Goal: Information Seeking & Learning: Check status

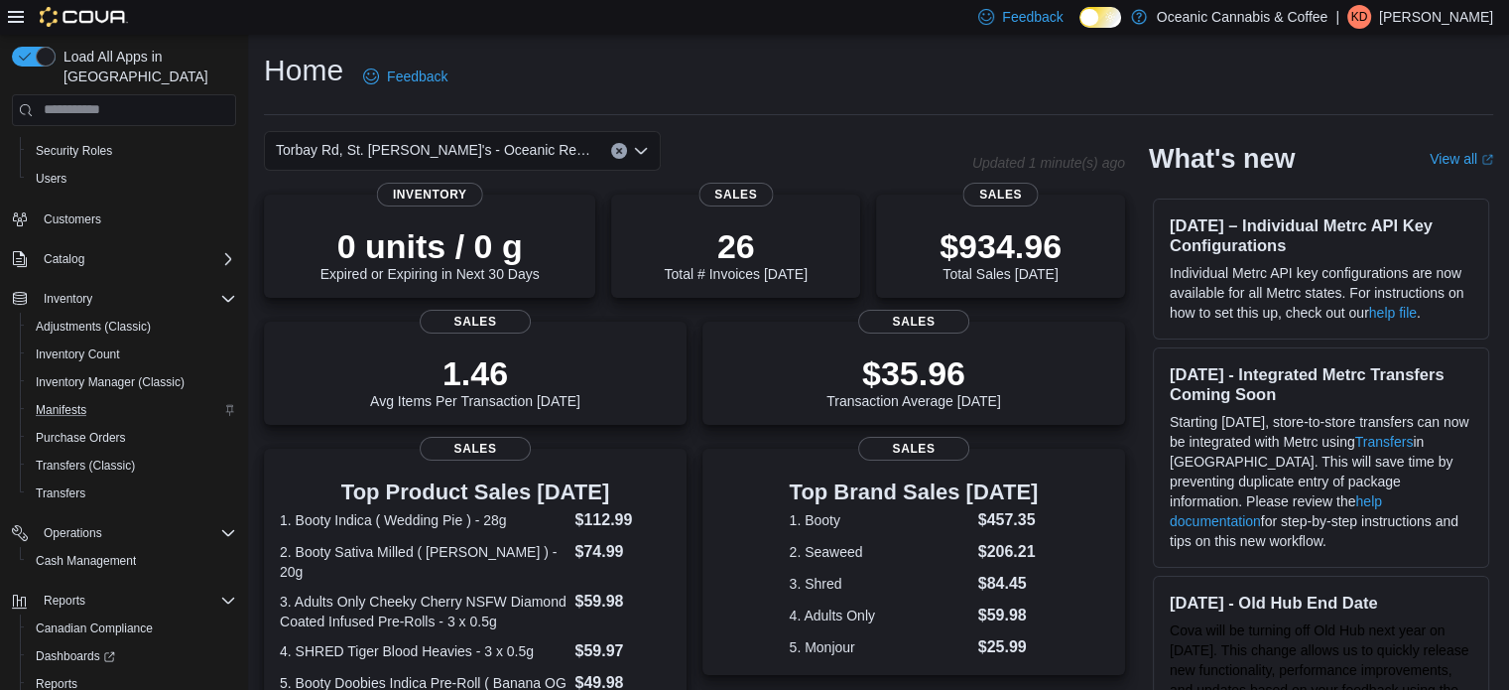
scroll to position [143, 0]
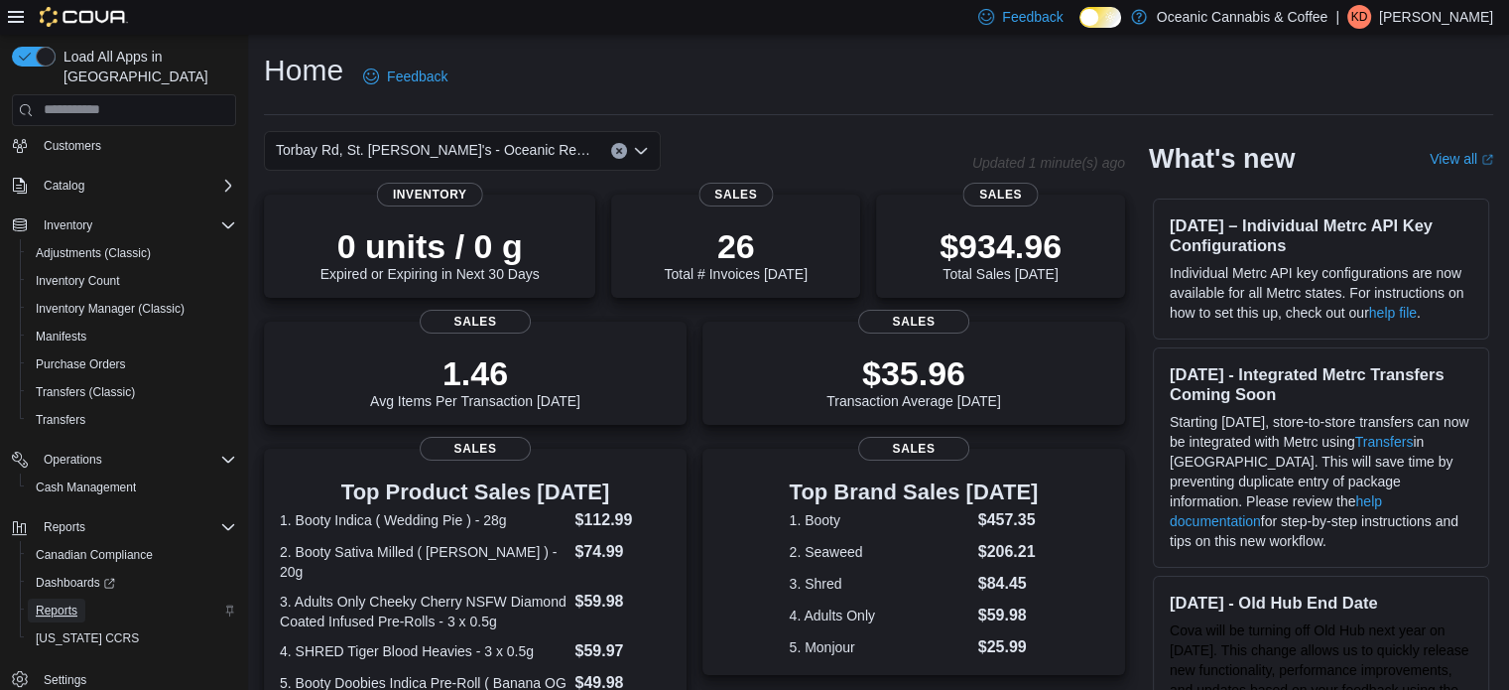
click at [67, 602] on span "Reports" at bounding box center [57, 610] width 42 height 16
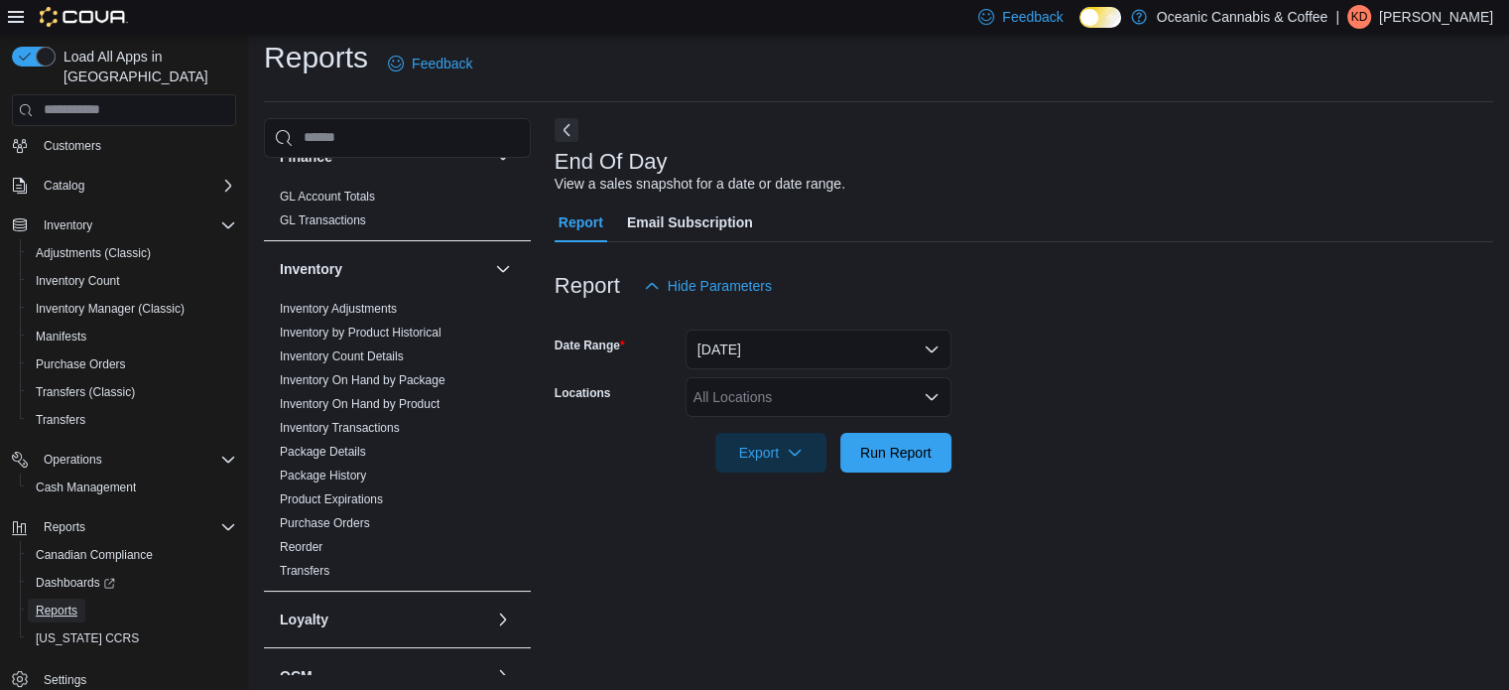
scroll to position [397, 0]
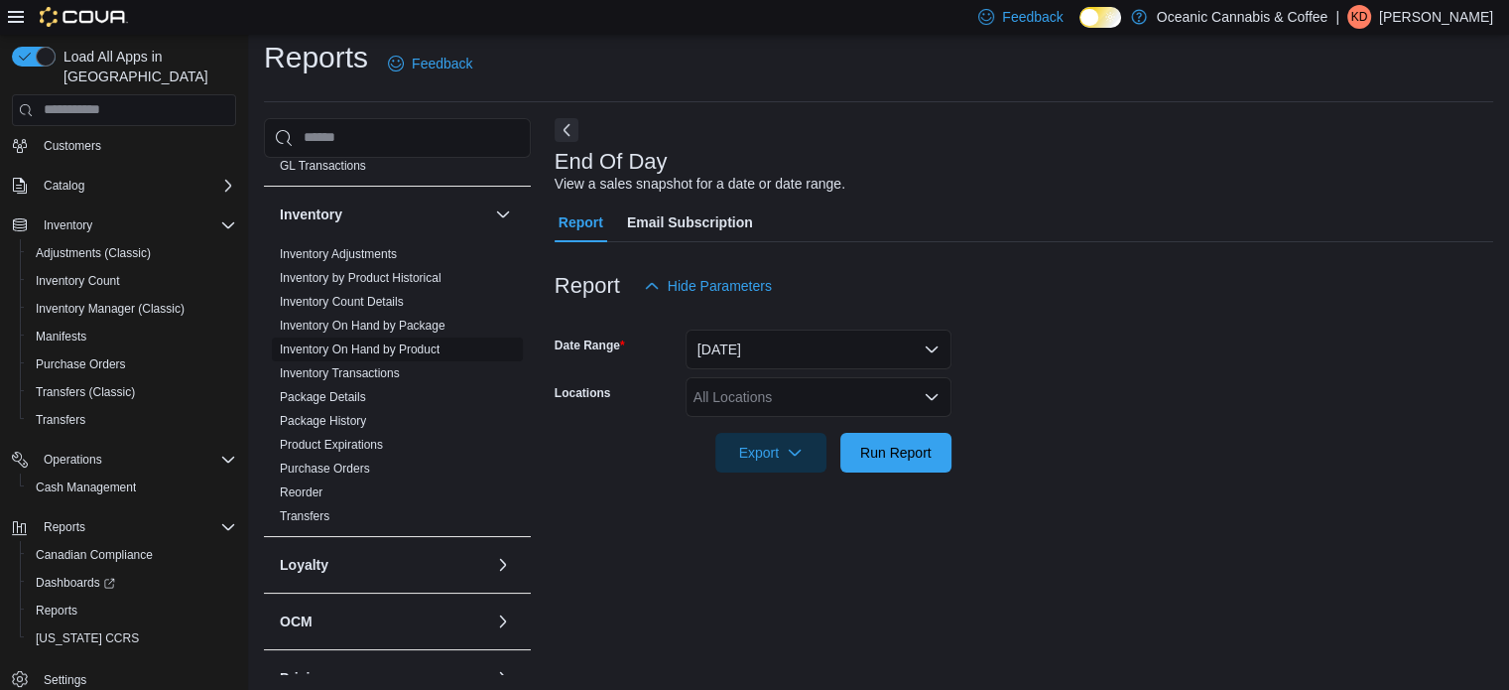
click at [315, 344] on link "Inventory On Hand by Product" at bounding box center [360, 349] width 160 height 14
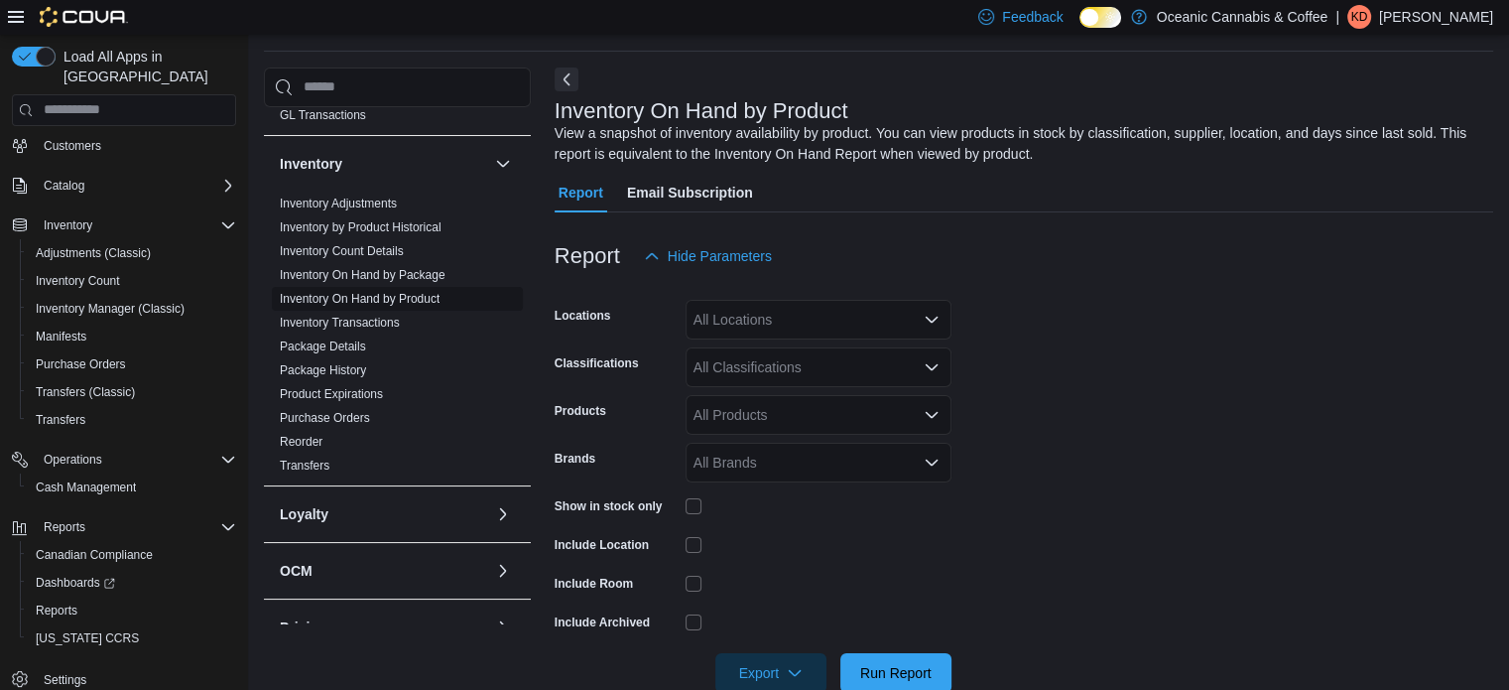
scroll to position [66, 0]
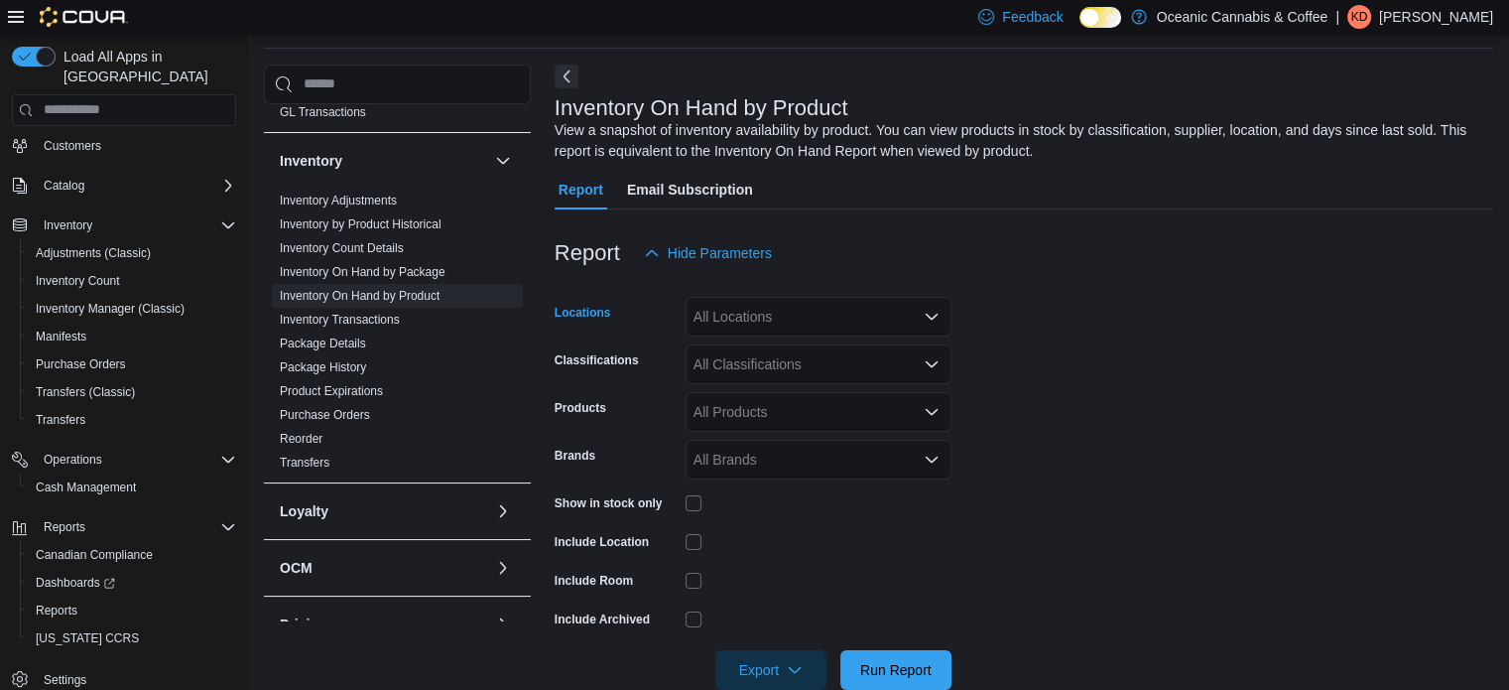
click at [924, 313] on icon "Open list of options" at bounding box center [932, 317] width 16 height 16
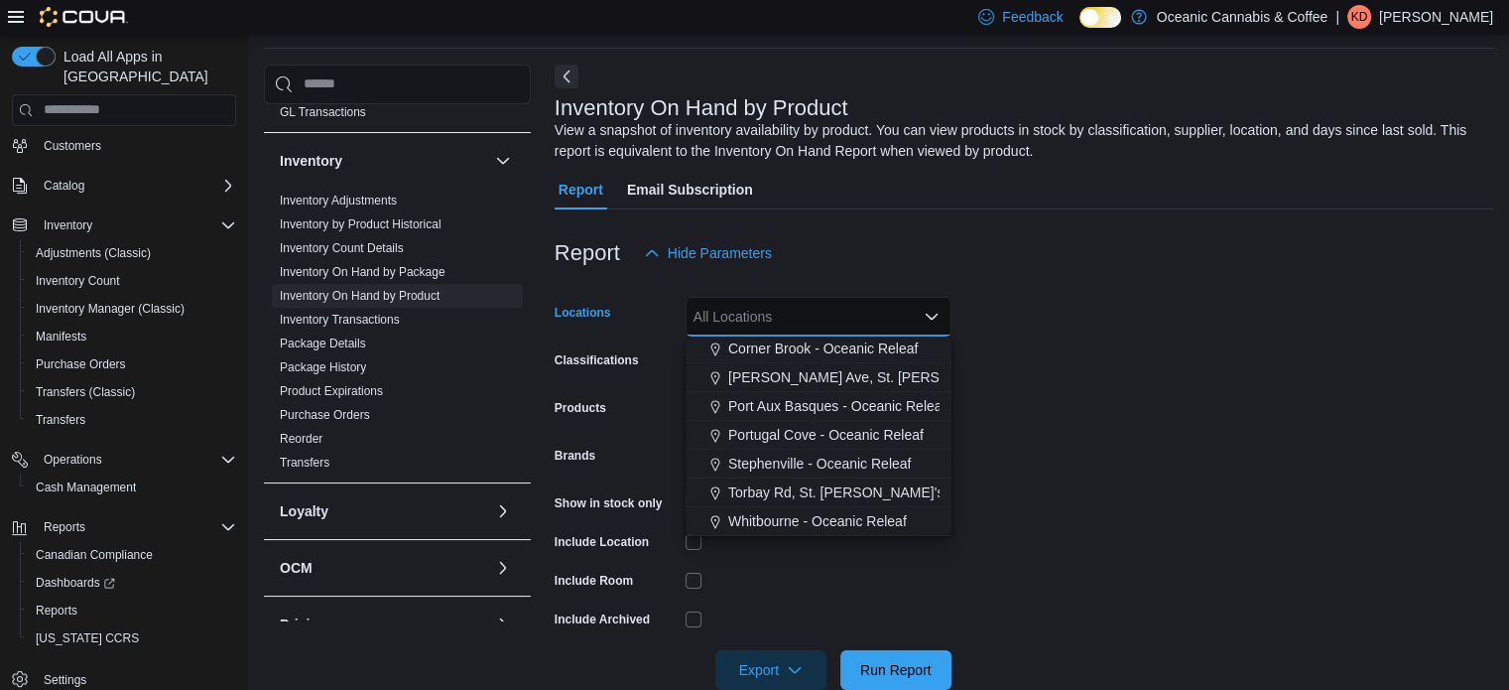
scroll to position [118, 0]
click at [854, 488] on span "Torbay Rd, St. [PERSON_NAME]'s - Oceanic Releaf" at bounding box center [889, 491] width 323 height 20
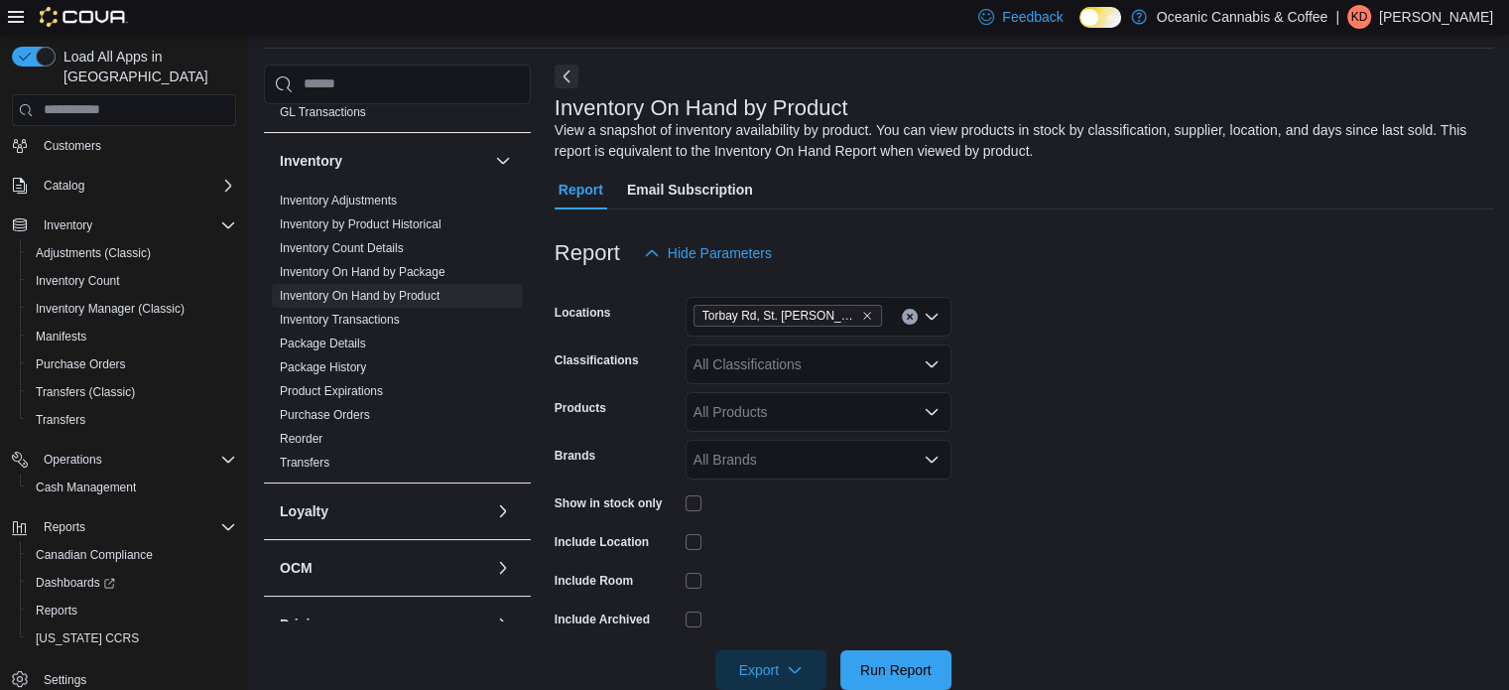
click at [1111, 467] on form "Locations [GEOGRAPHIC_DATA][PERSON_NAME]'s - Oceanic Releaf Classifications All…" at bounding box center [1024, 481] width 939 height 417
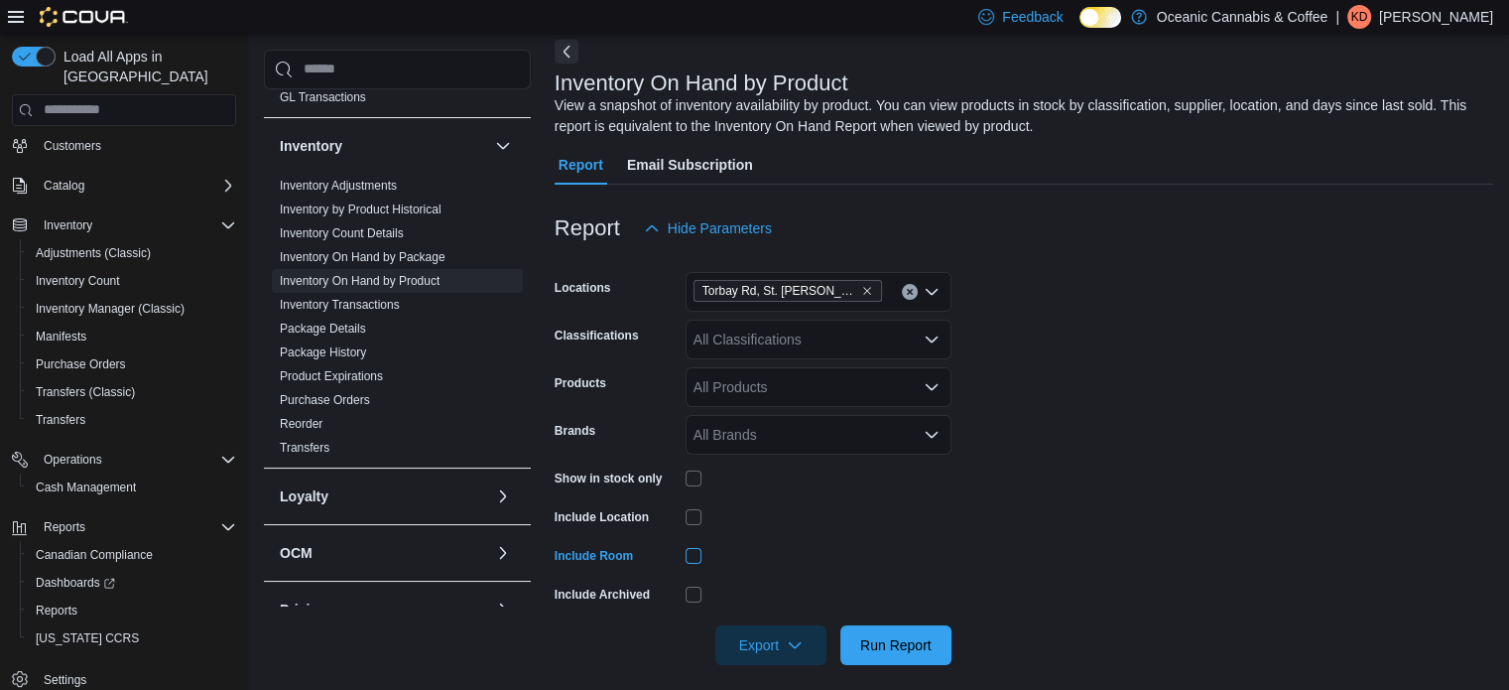
scroll to position [105, 0]
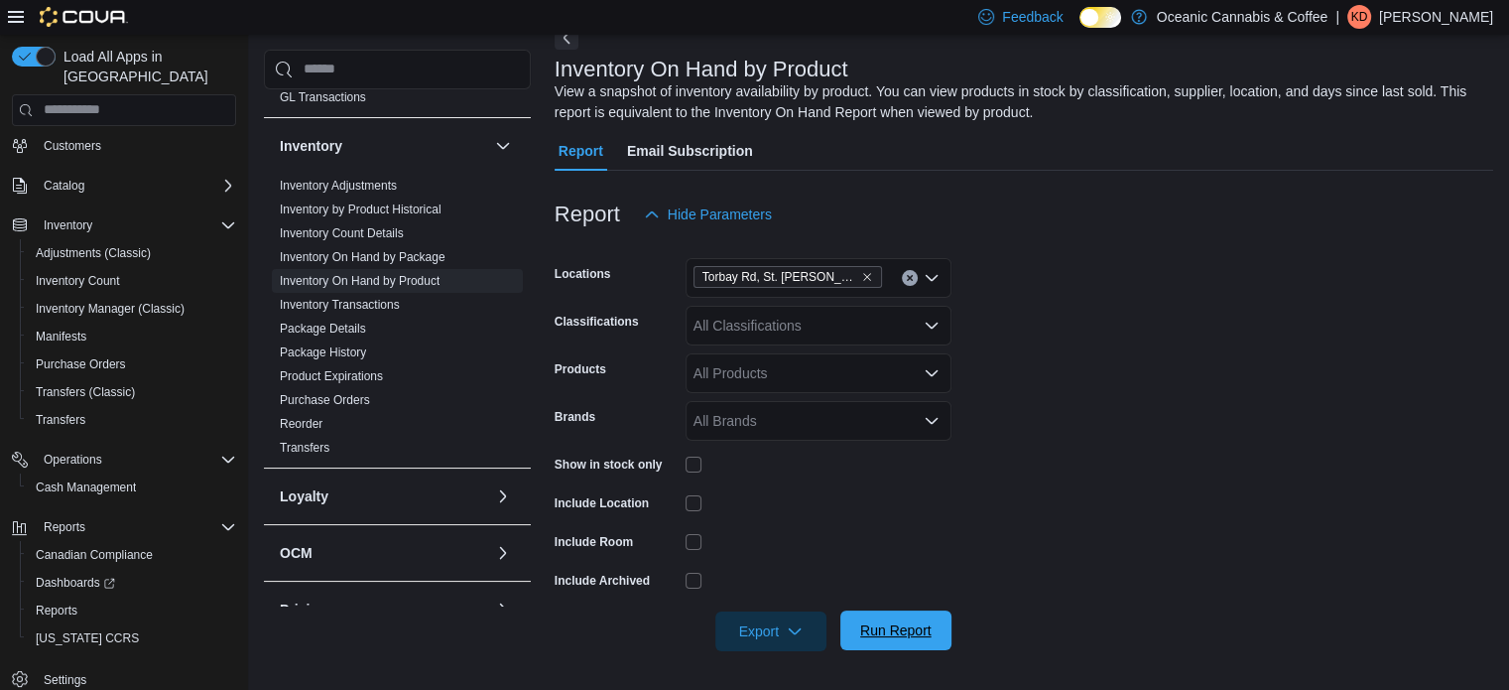
click at [898, 630] on span "Run Report" at bounding box center [895, 630] width 71 height 20
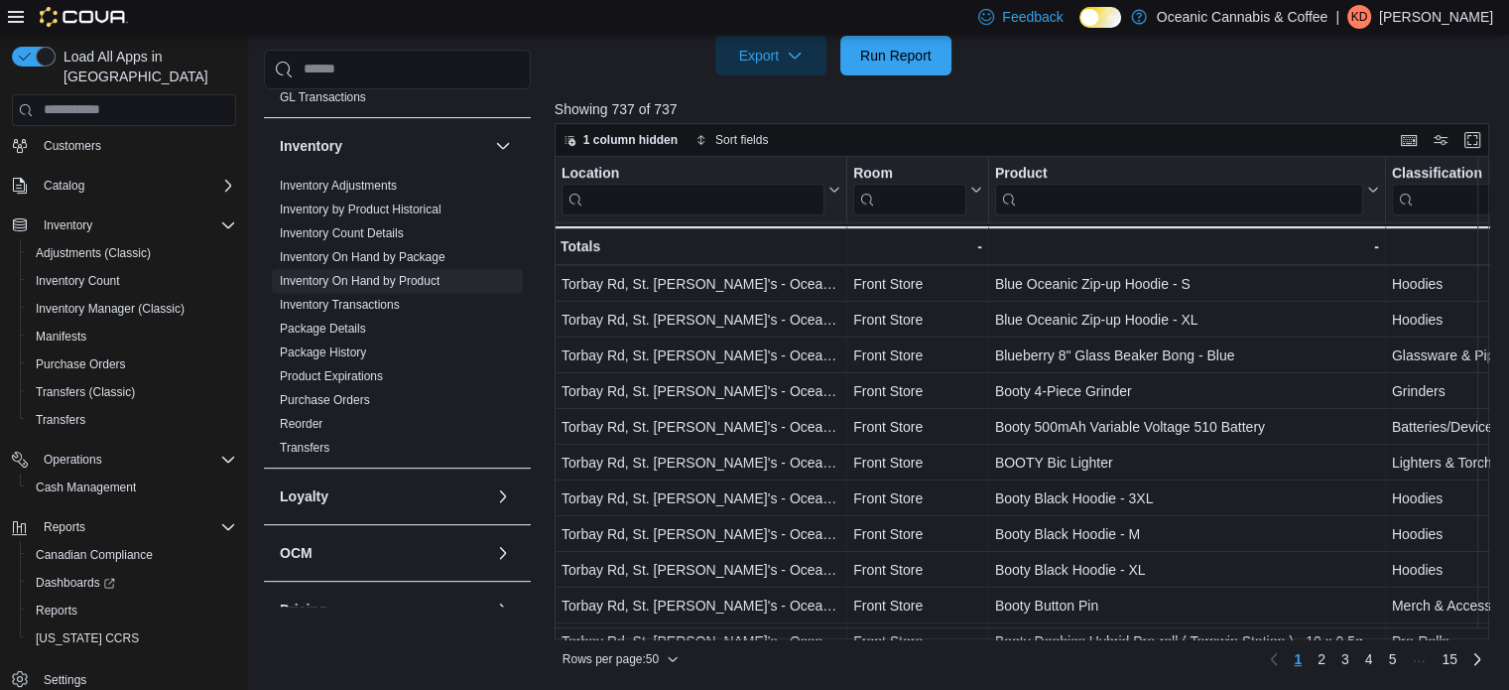
scroll to position [1422, 0]
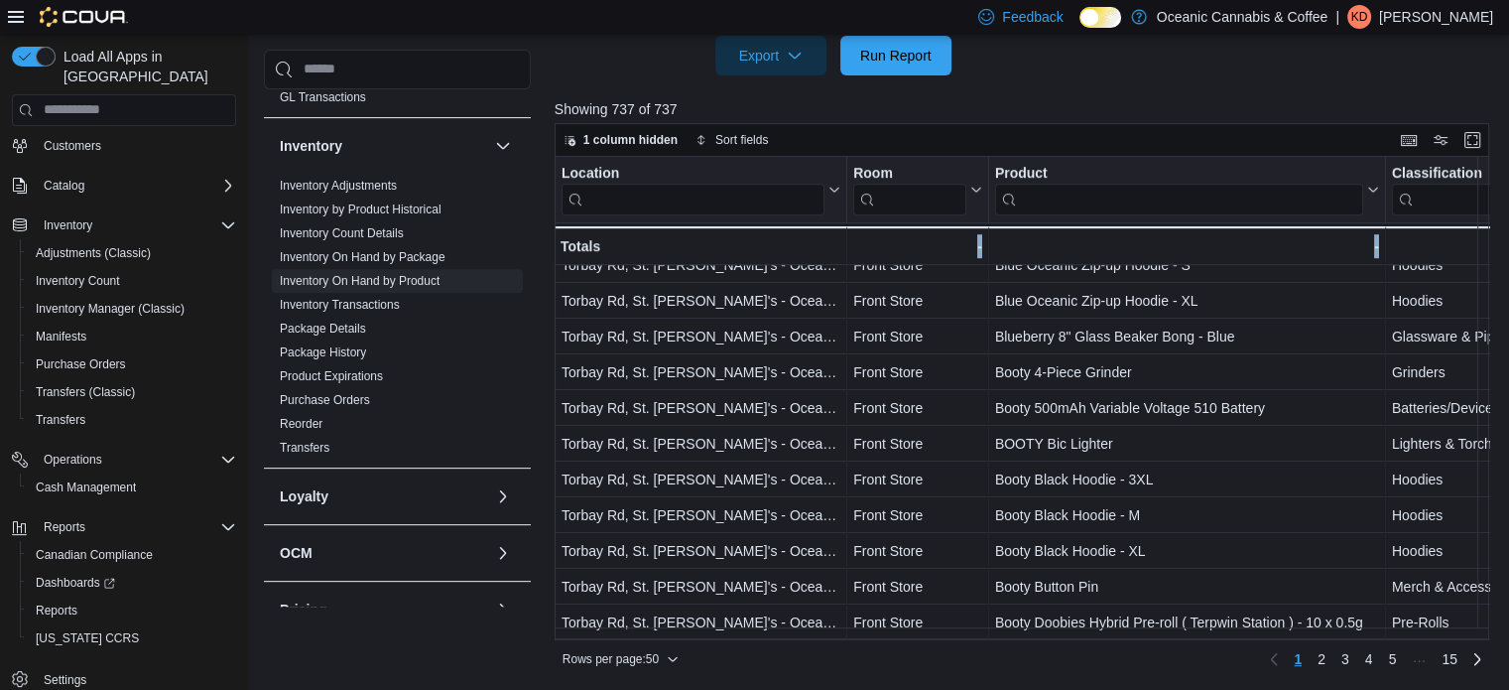
drag, startPoint x: 589, startPoint y: 638, endPoint x: 799, endPoint y: 630, distance: 209.5
click at [799, 630] on div "1 column hidden Sort fields Location Click to view column header actions Room C…" at bounding box center [1022, 399] width 935 height 552
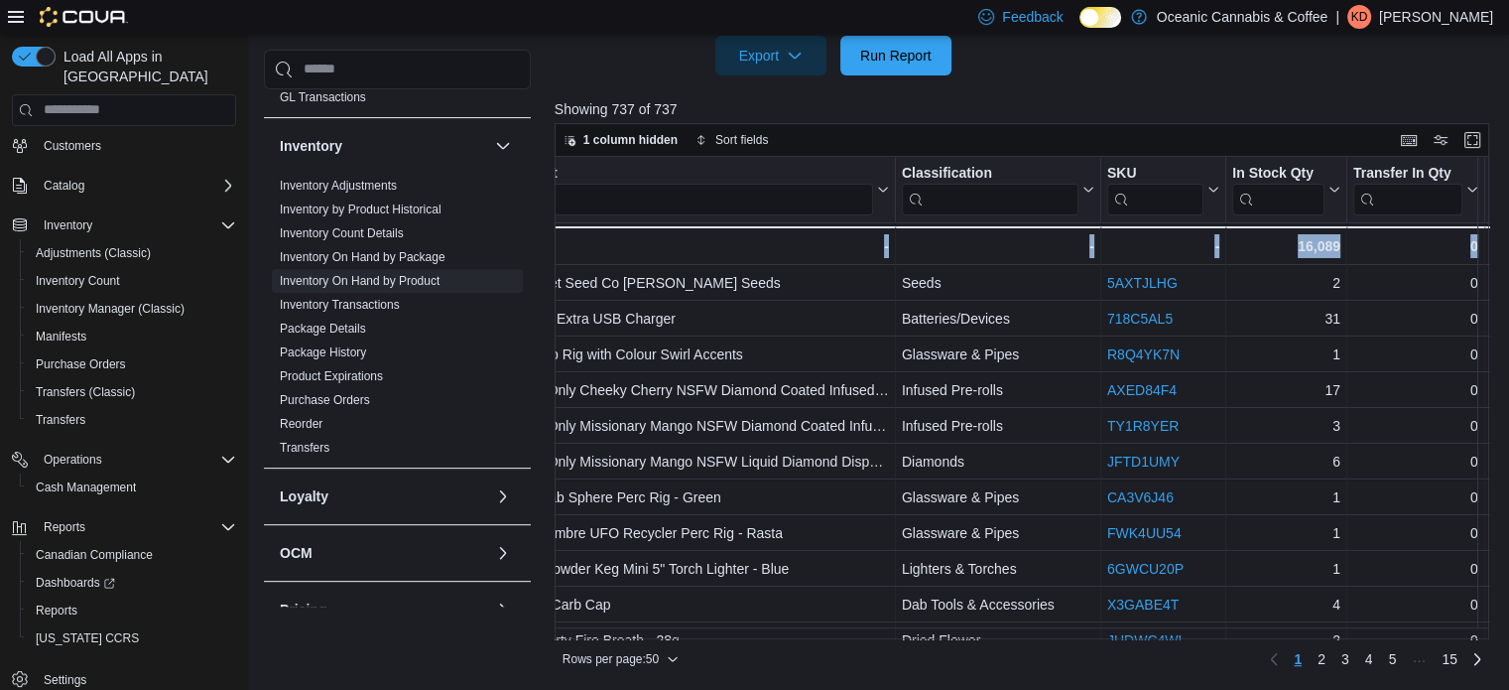
scroll to position [185, 0]
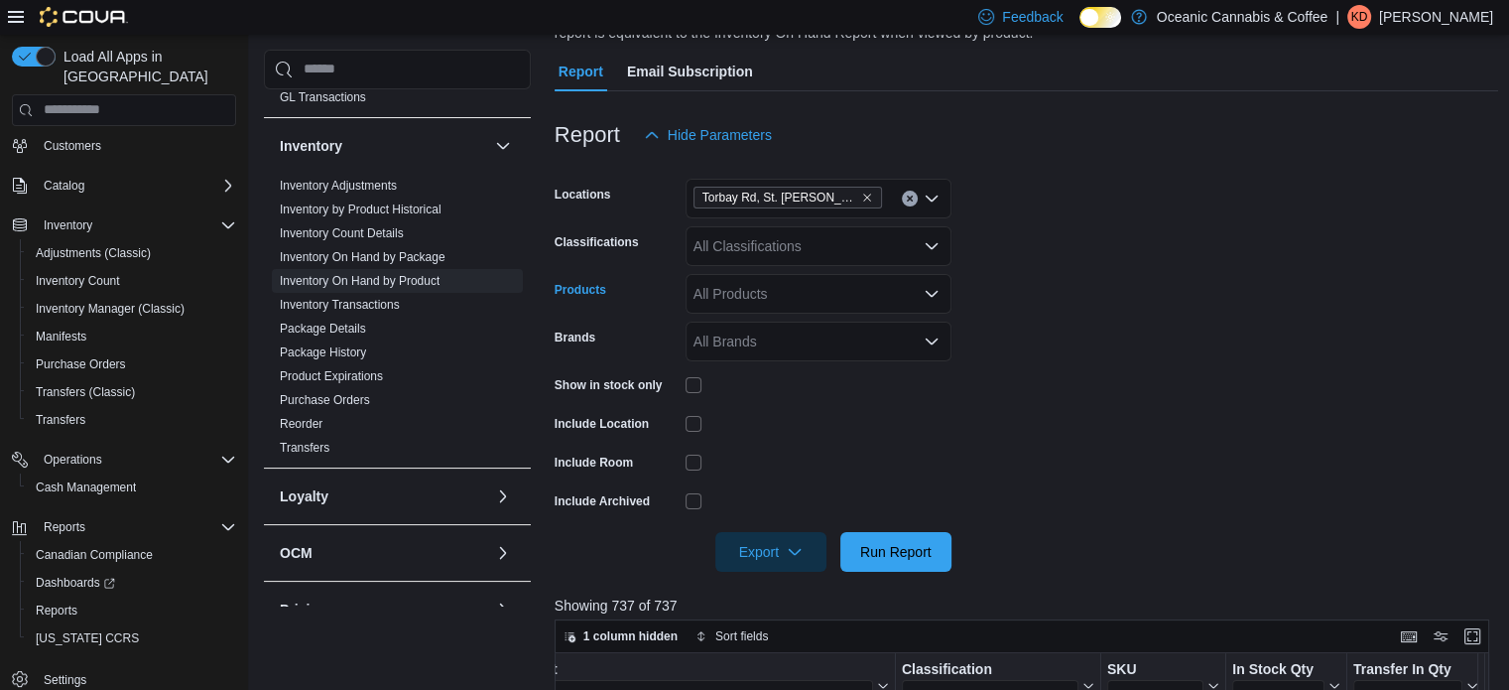
click at [929, 291] on icon "Open list of options" at bounding box center [932, 294] width 16 height 16
click at [728, 324] on span "Type 3 or more characters" at bounding box center [819, 328] width 242 height 20
click at [1290, 389] on form "Locations [GEOGRAPHIC_DATA], [GEOGRAPHIC_DATA][PERSON_NAME]'s - Oceanic Releaf …" at bounding box center [1027, 363] width 945 height 417
click at [930, 245] on icon "Open list of options" at bounding box center [932, 245] width 12 height 6
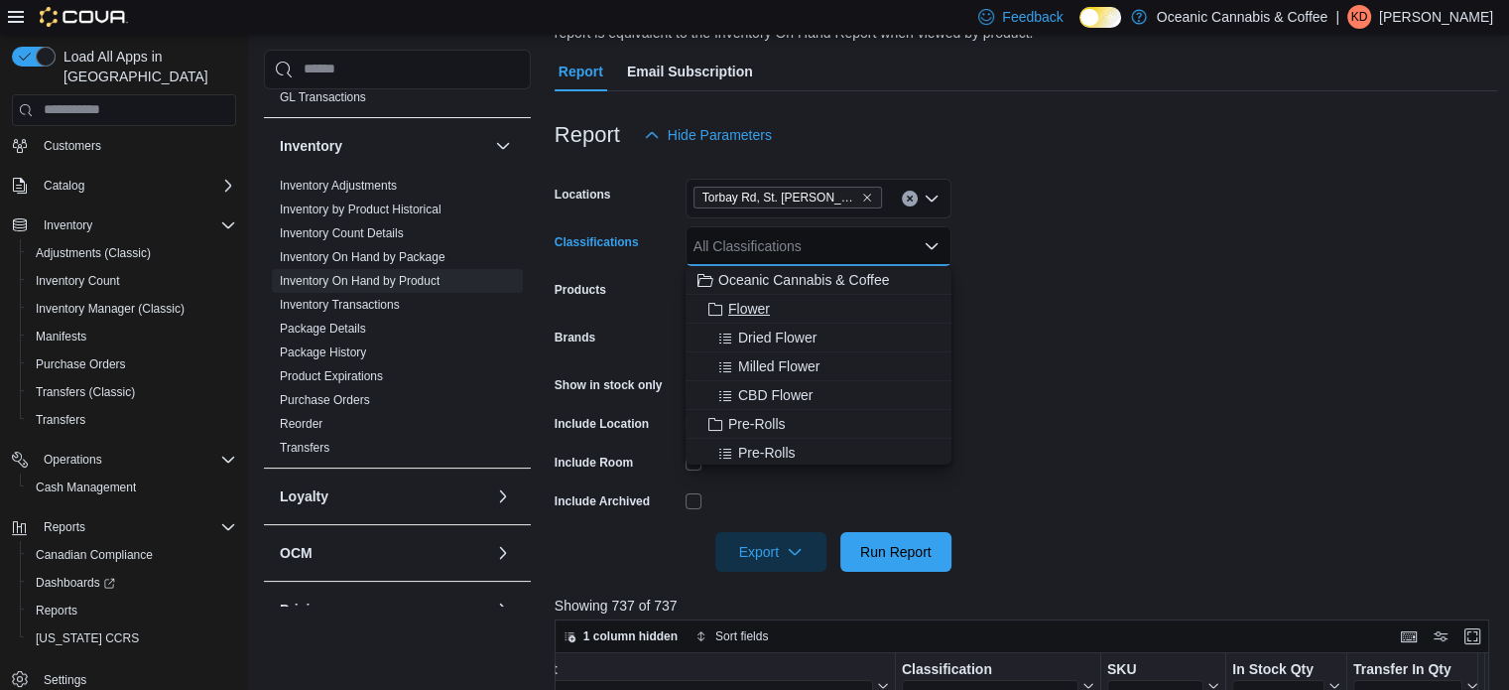
click at [754, 301] on span "Flower" at bounding box center [749, 309] width 42 height 20
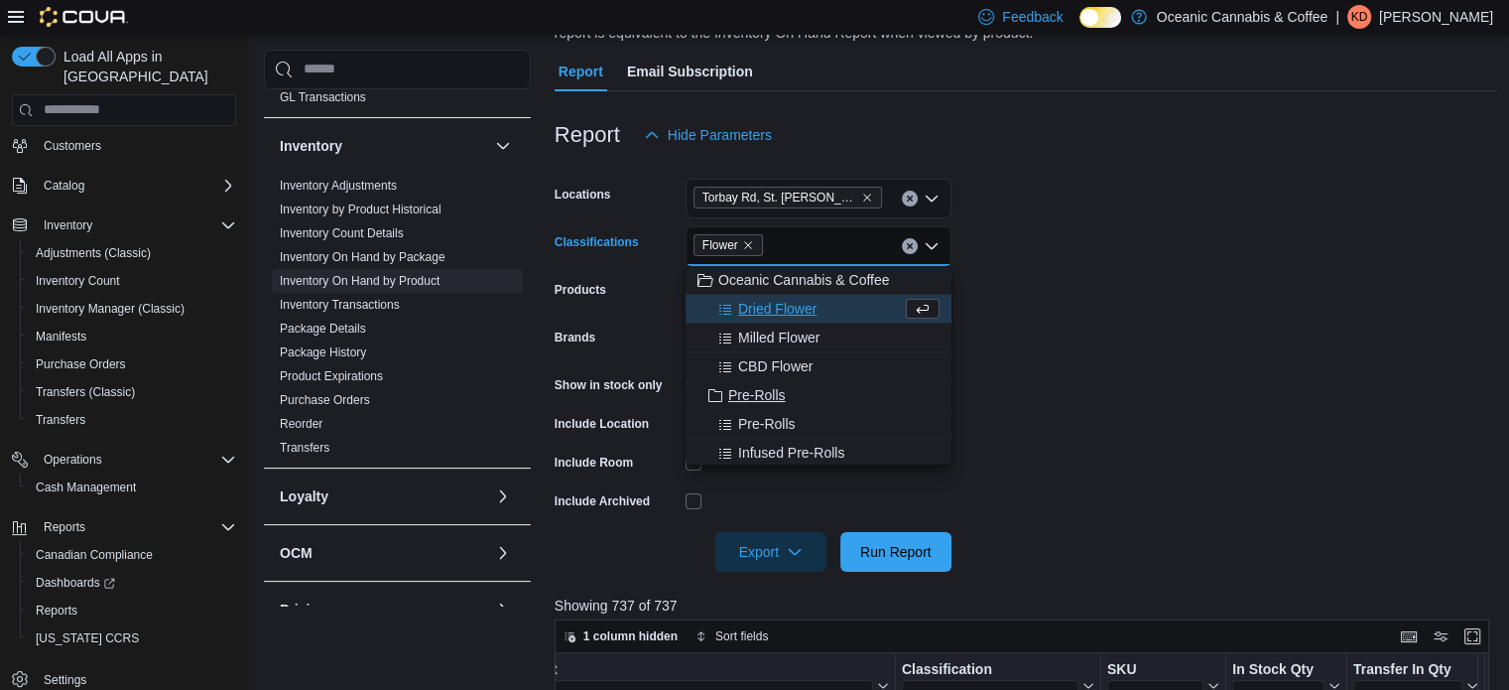
click at [747, 387] on span "Pre-Rolls" at bounding box center [757, 395] width 58 height 20
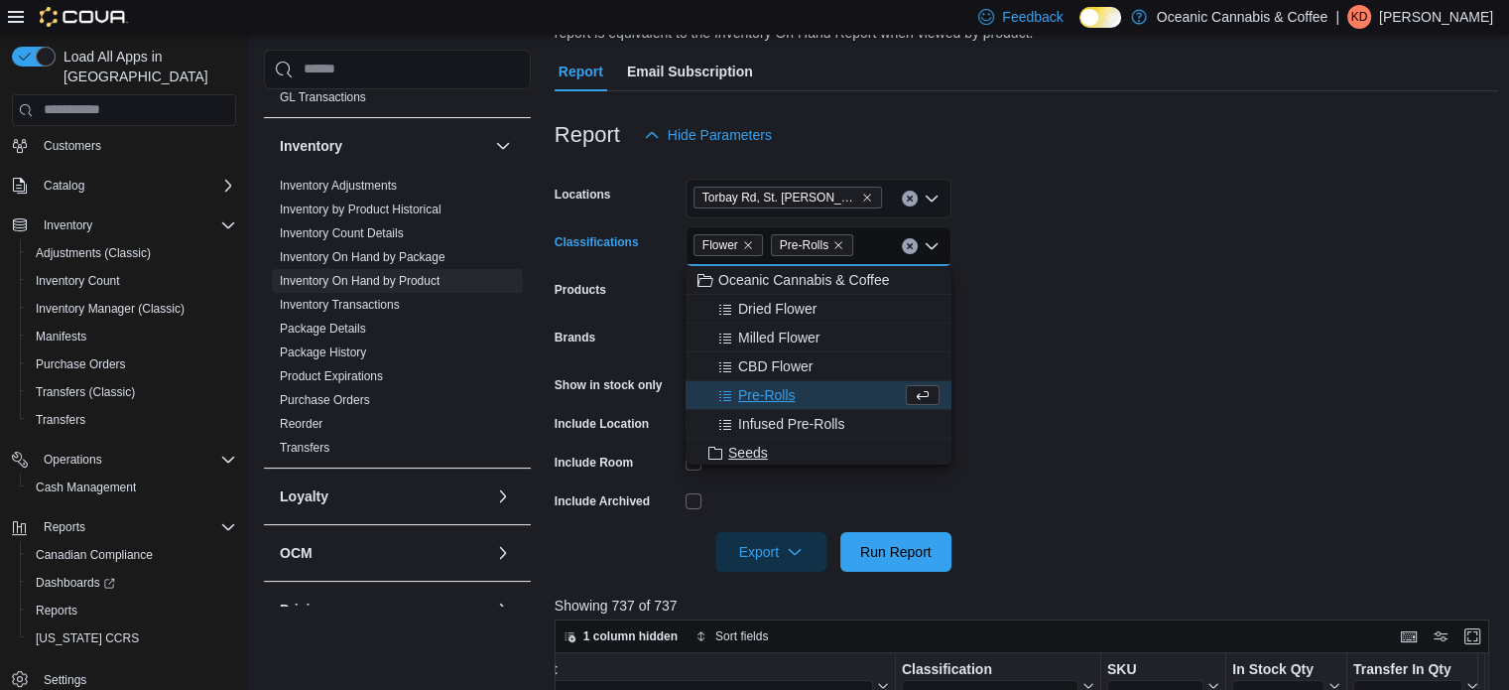
click at [746, 453] on span "Seeds" at bounding box center [748, 453] width 40 height 20
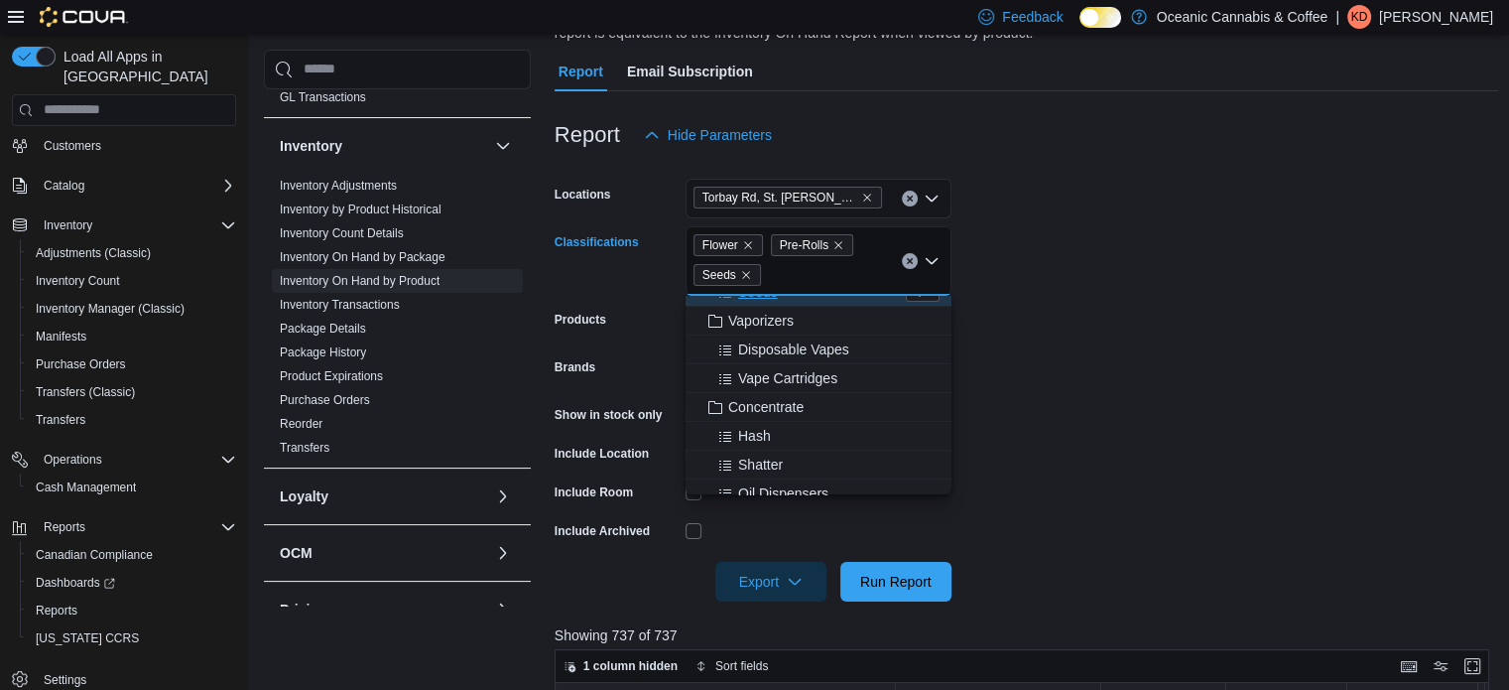
scroll to position [201, 0]
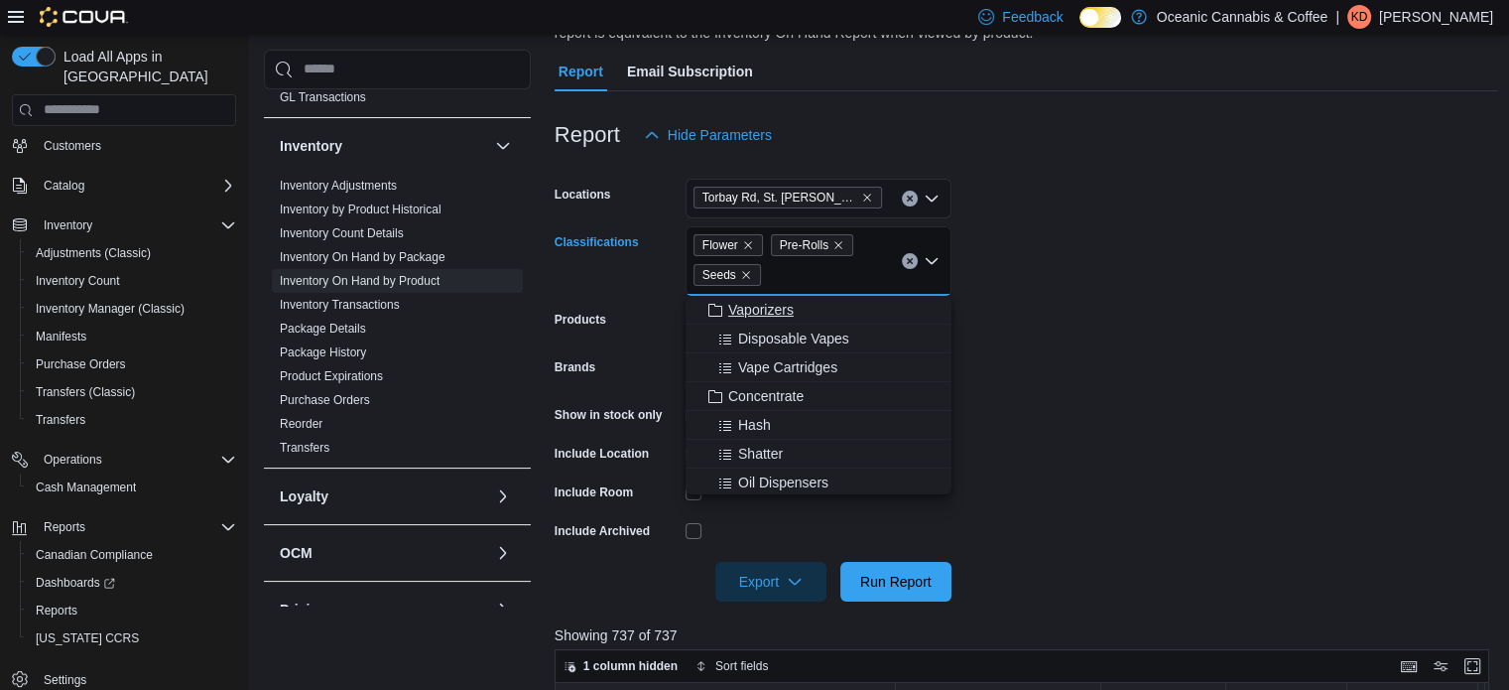
click at [778, 313] on span "Vaporizers" at bounding box center [760, 310] width 65 height 20
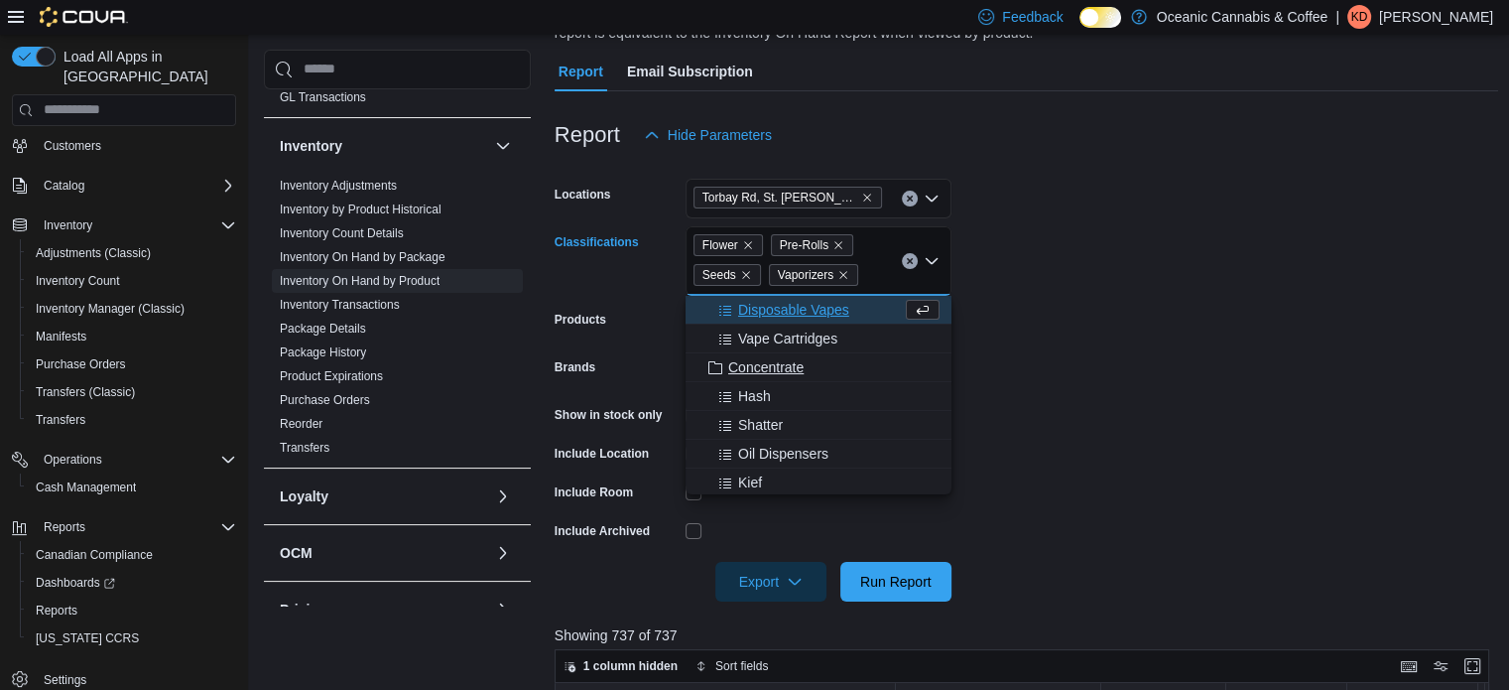
click at [755, 360] on span "Concentrate" at bounding box center [765, 367] width 75 height 20
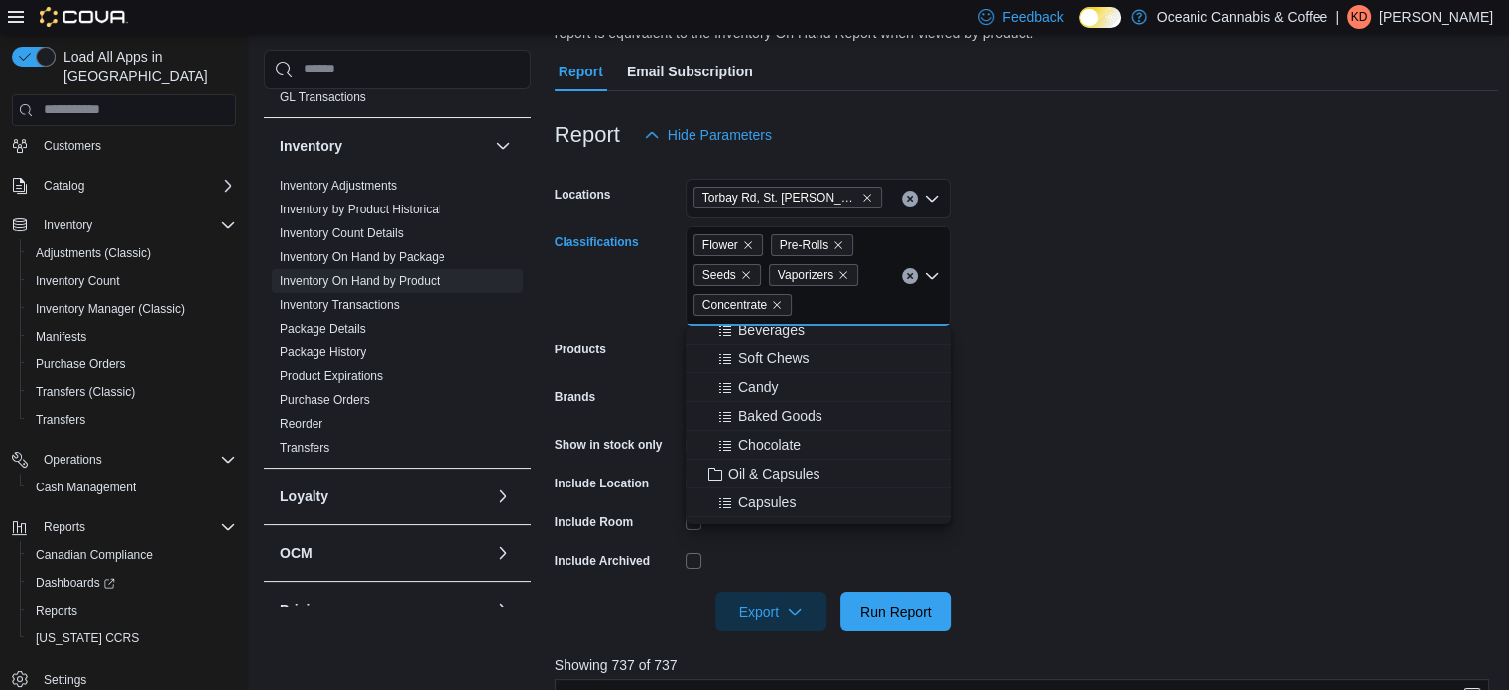
scroll to position [400, 0]
click at [742, 390] on span "Edibles" at bounding box center [751, 400] width 46 height 20
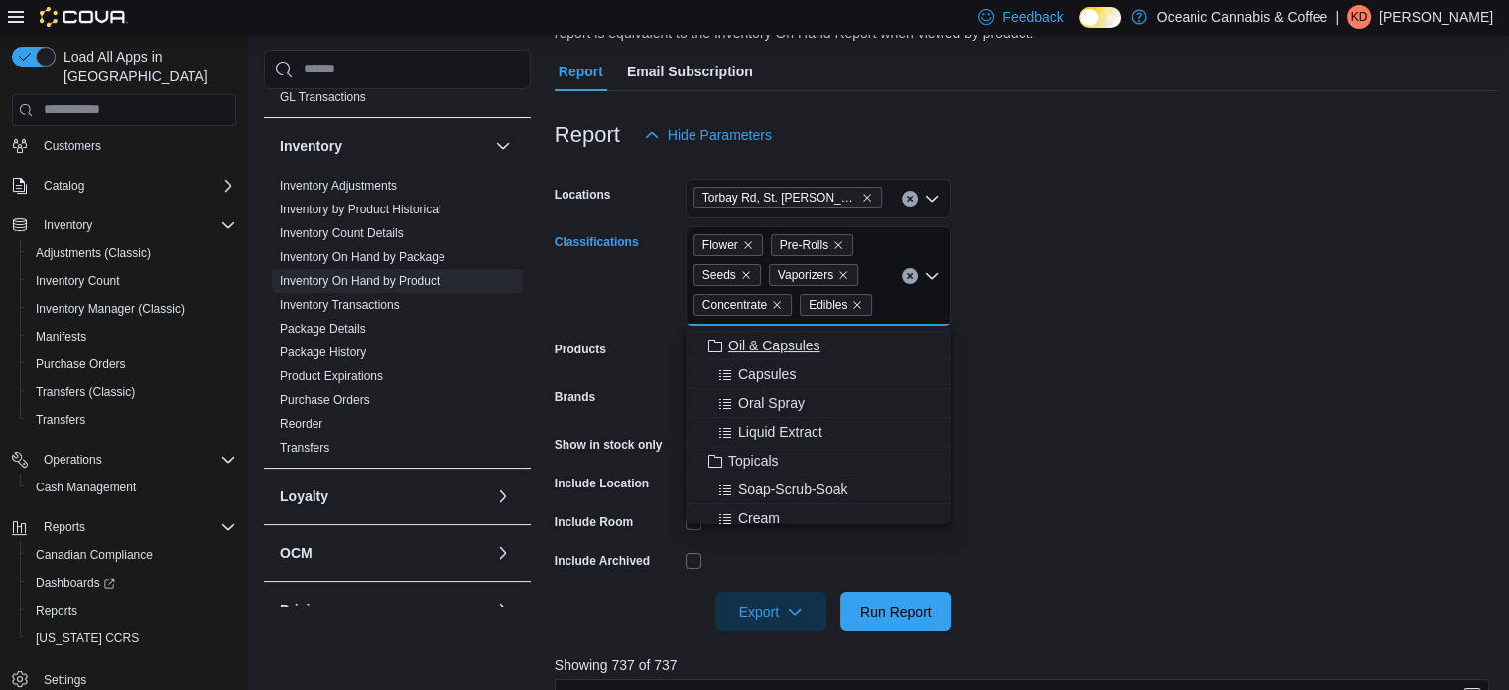
click at [806, 349] on span "Oil & Capsules" at bounding box center [774, 345] width 92 height 20
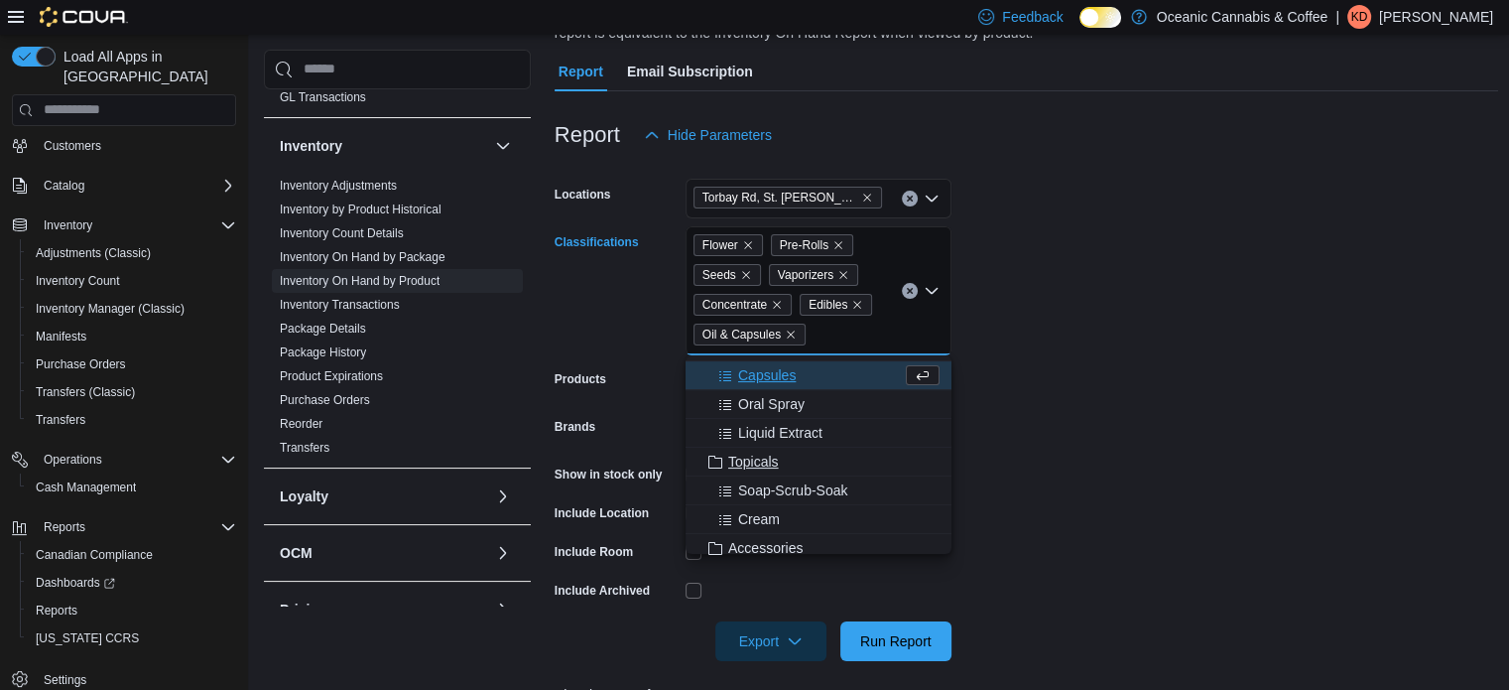
click at [751, 461] on span "Topicals" at bounding box center [753, 461] width 51 height 20
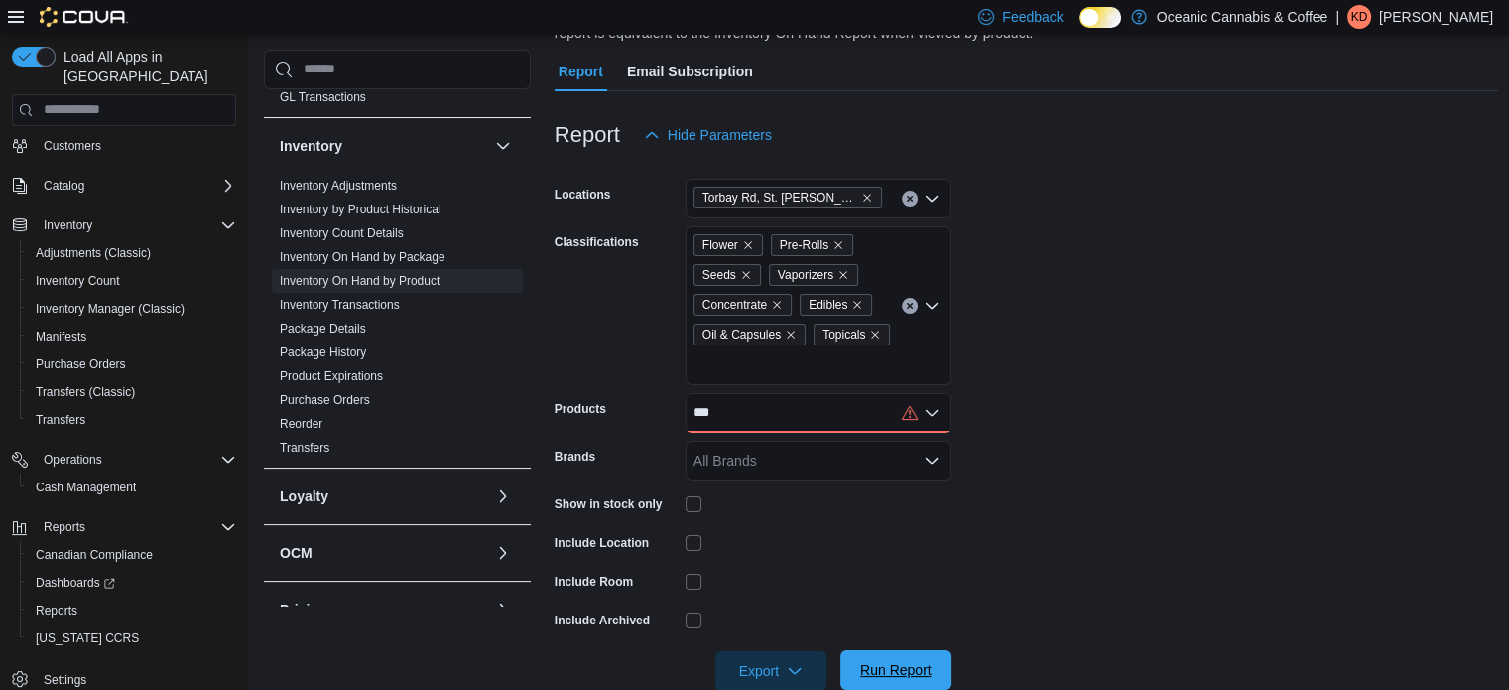
click at [894, 661] on span "Run Report" at bounding box center [895, 670] width 71 height 20
click at [738, 408] on div "***" at bounding box center [819, 413] width 266 height 40
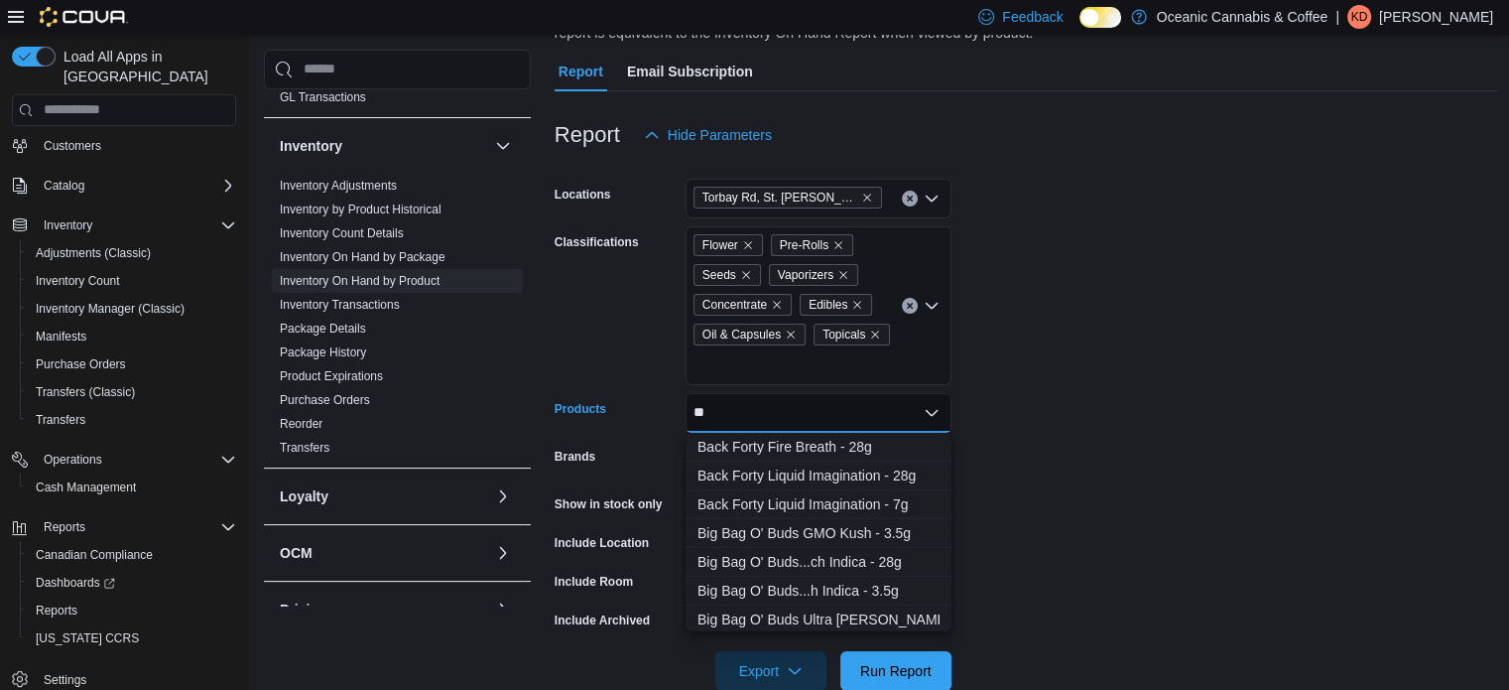
type input "*"
click at [1151, 284] on form "Locations [GEOGRAPHIC_DATA], [GEOGRAPHIC_DATA][PERSON_NAME]'s - Oceanic Releaf …" at bounding box center [1027, 423] width 945 height 536
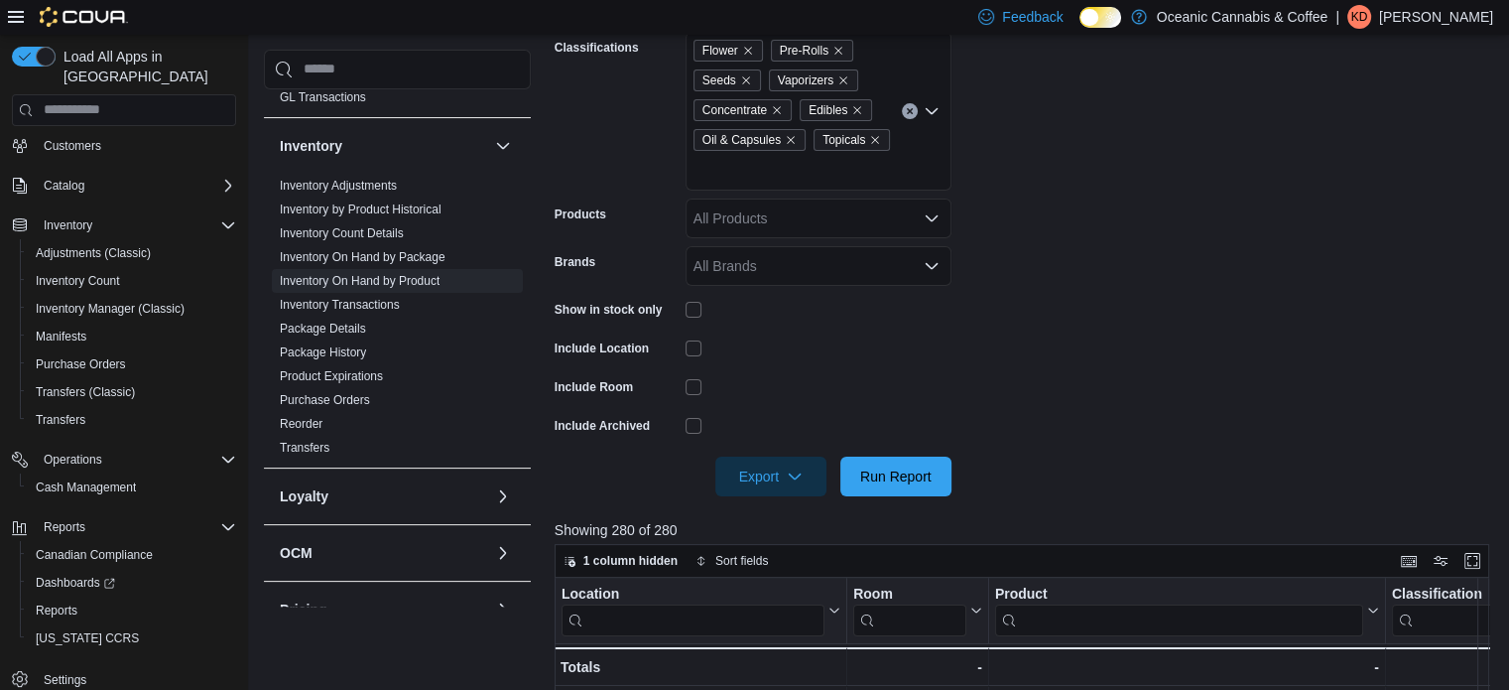
scroll to position [383, 0]
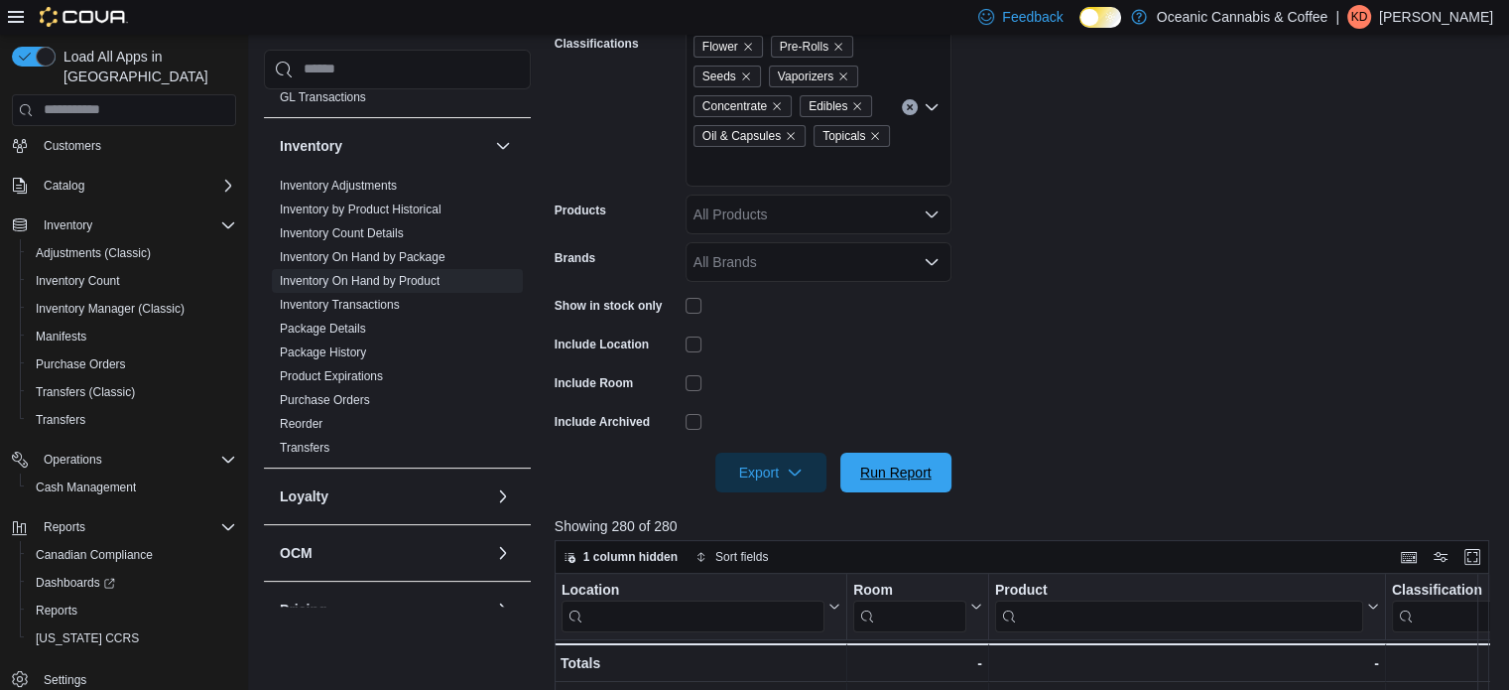
drag, startPoint x: 915, startPoint y: 468, endPoint x: 1125, endPoint y: 440, distance: 212.3
click at [915, 468] on span "Run Report" at bounding box center [895, 472] width 71 height 20
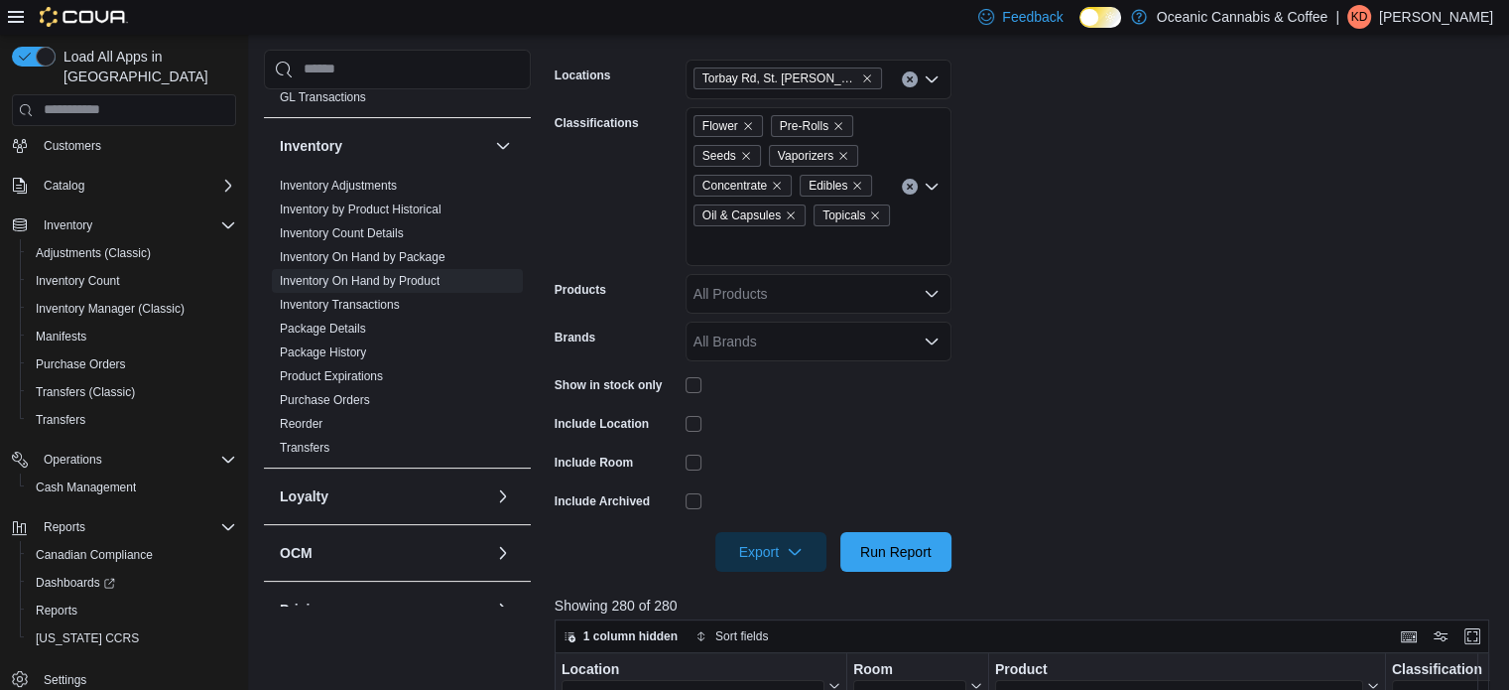
scroll to position [800, 0]
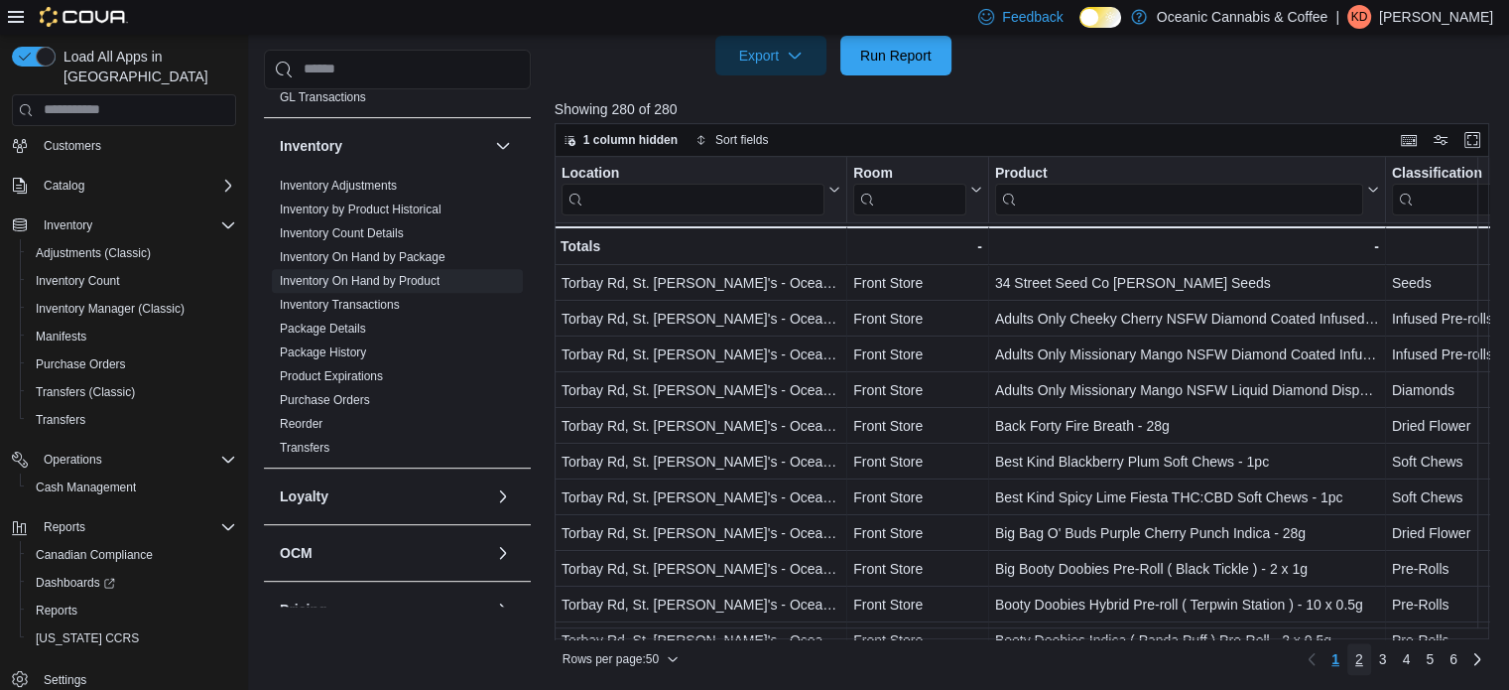
click at [1363, 658] on span "2" at bounding box center [1359, 659] width 8 height 20
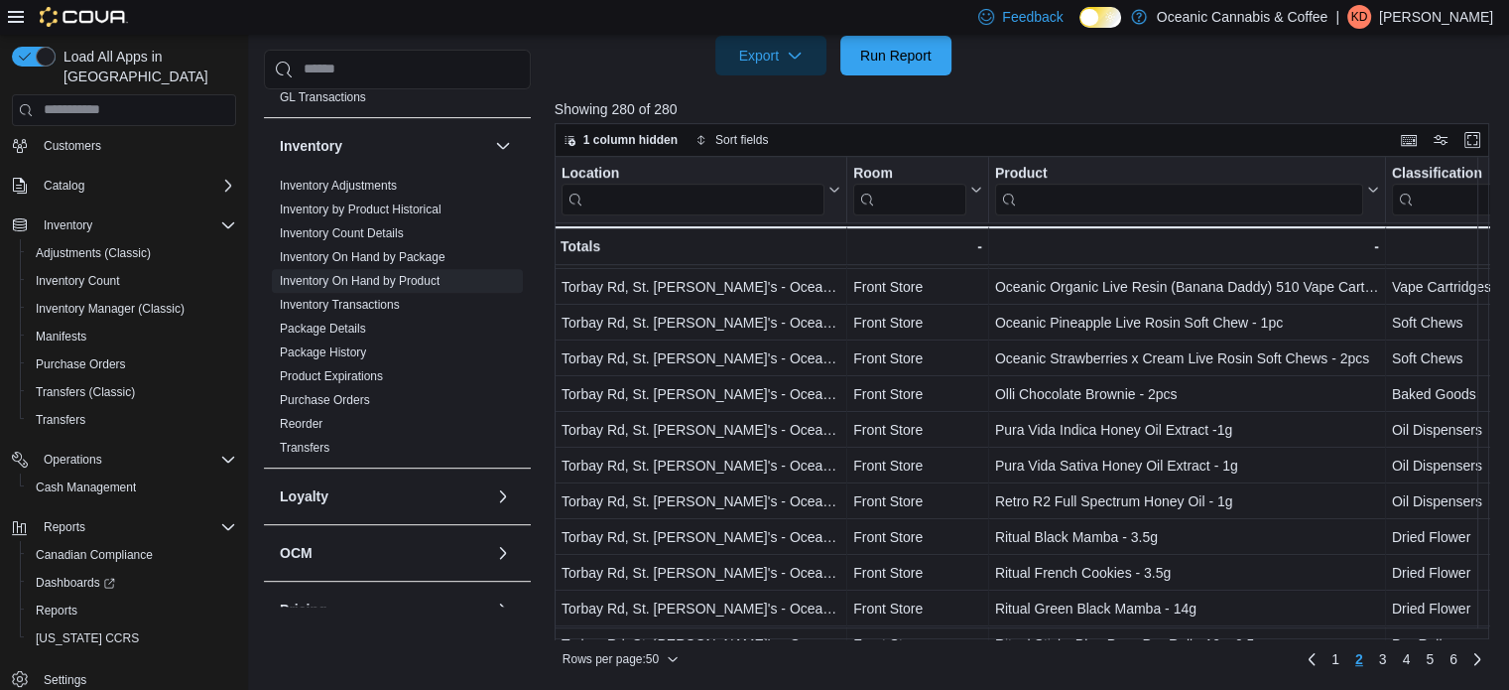
scroll to position [1422, 0]
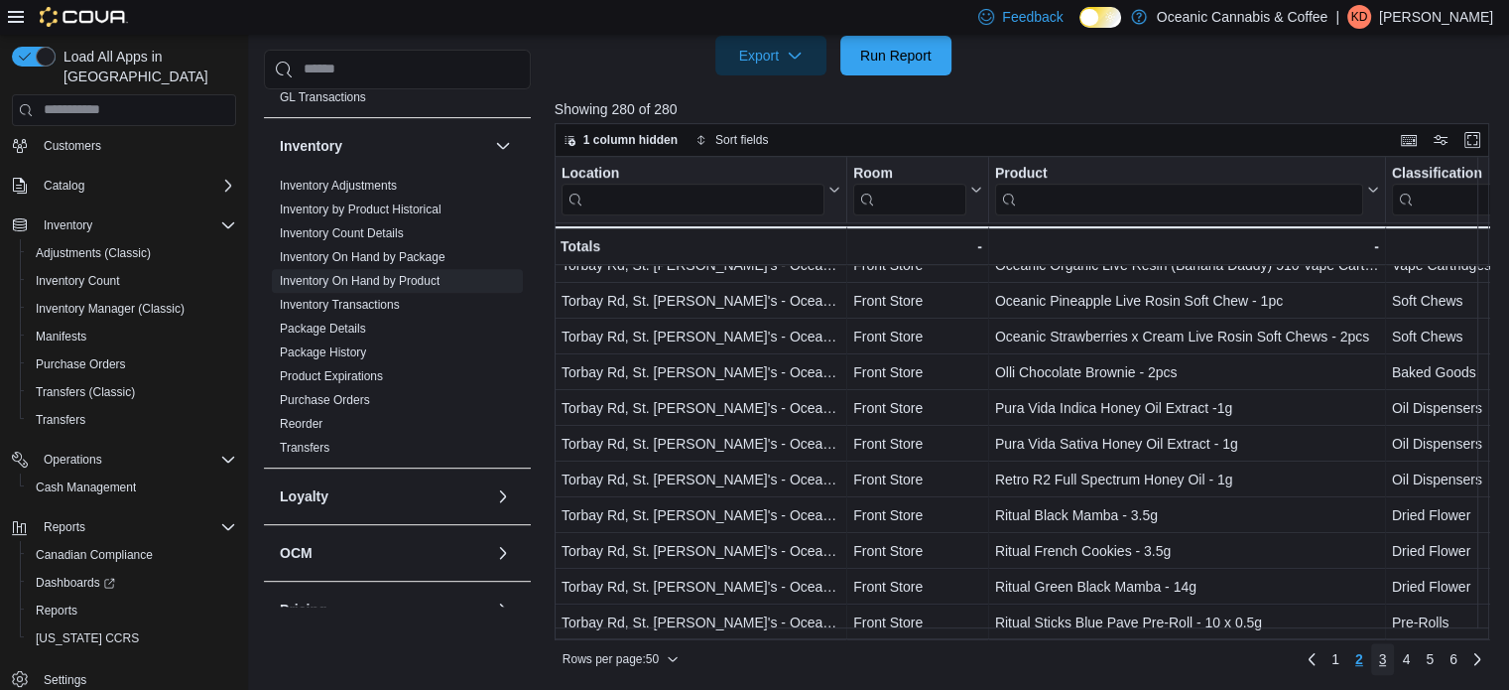
click at [1387, 657] on span "3" at bounding box center [1383, 659] width 8 height 20
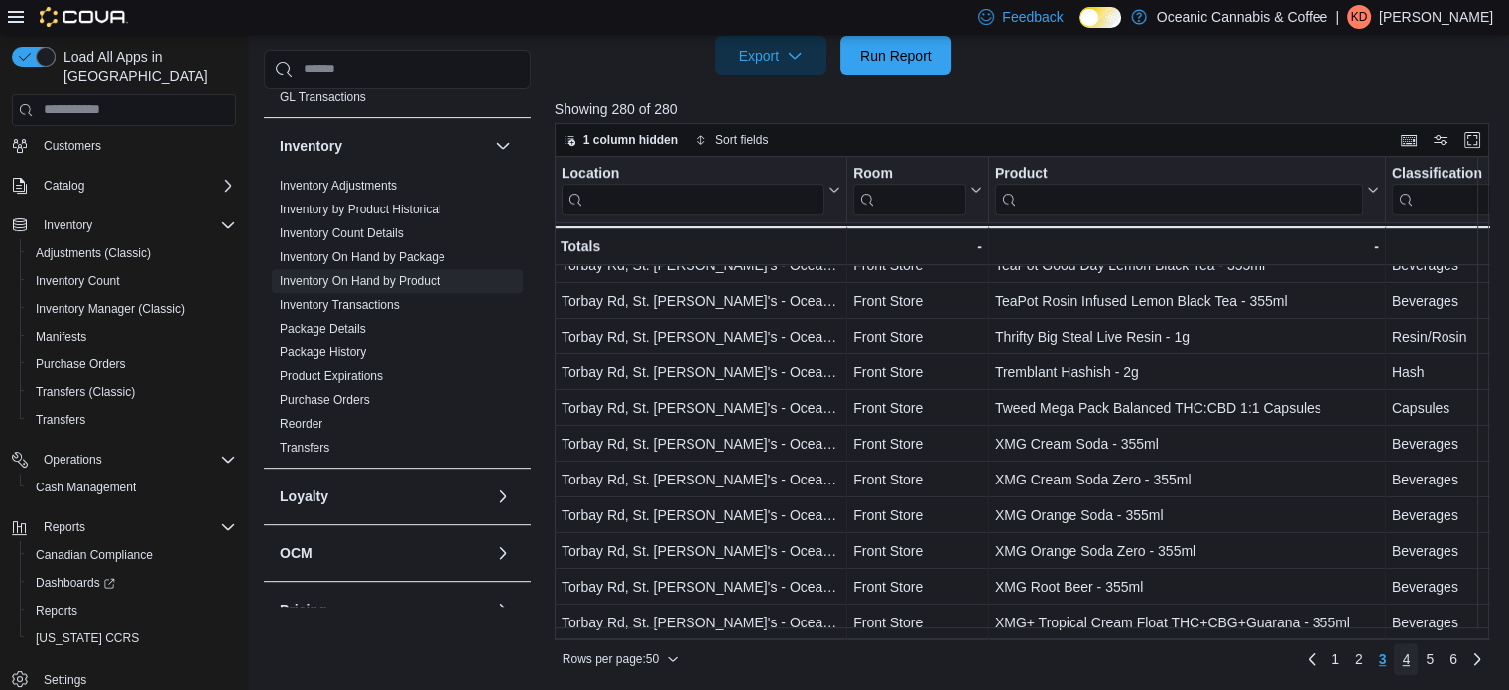
click at [1410, 661] on span "4" at bounding box center [1406, 659] width 8 height 20
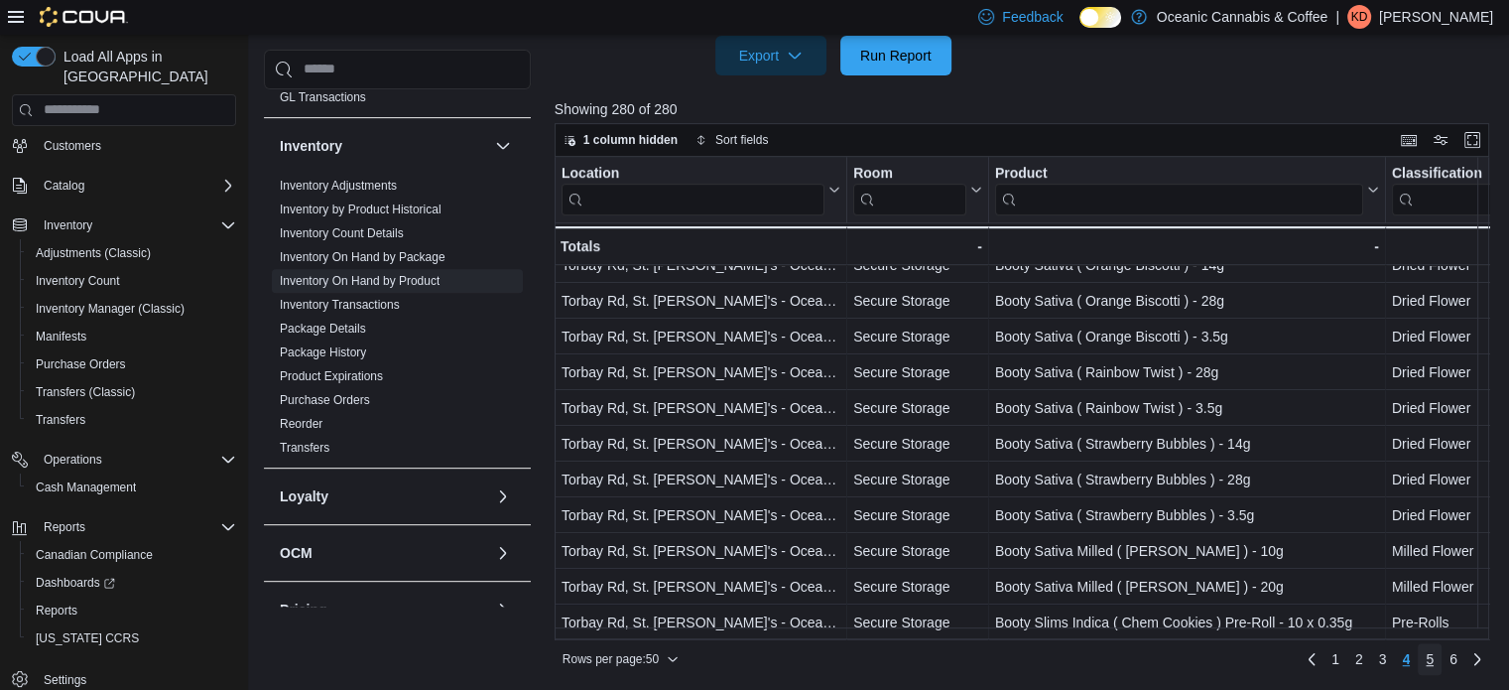
click at [1442, 658] on link "5" at bounding box center [1430, 659] width 24 height 32
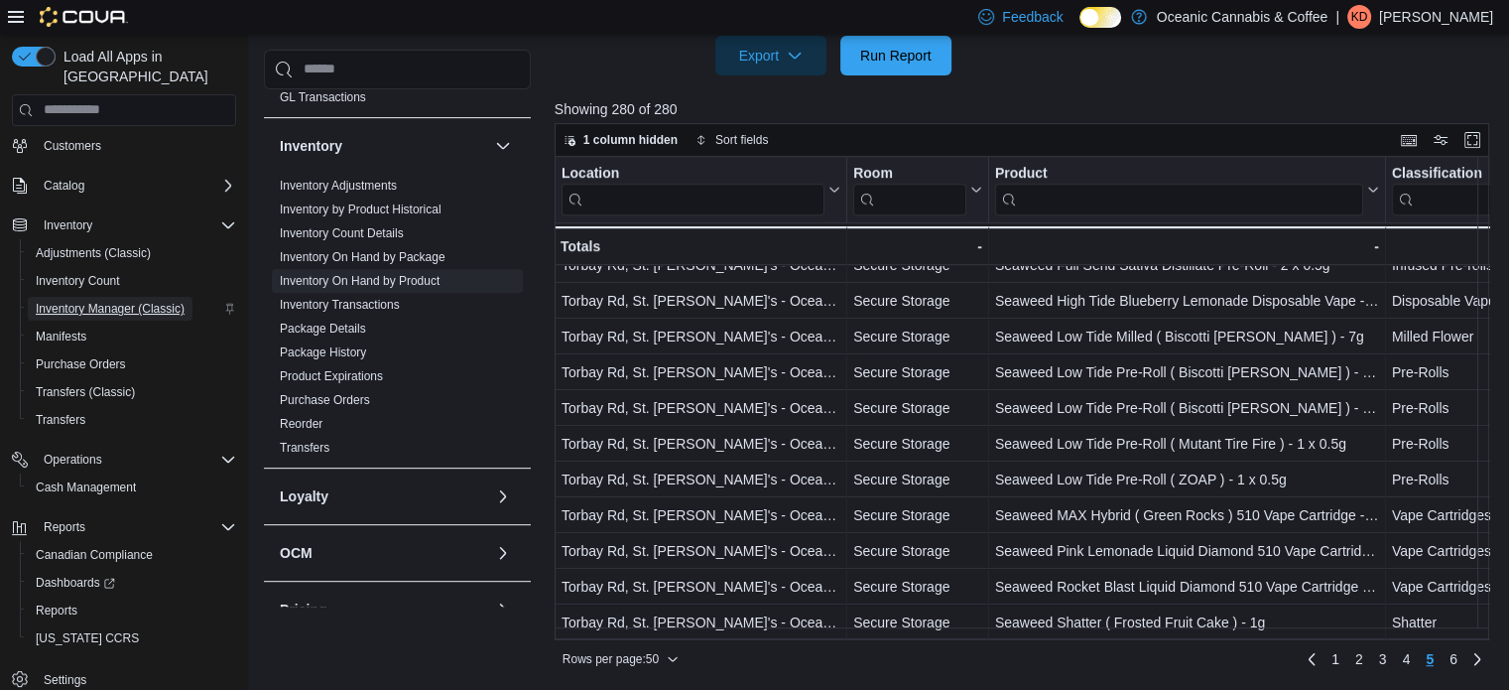
click at [111, 301] on span "Inventory Manager (Classic)" at bounding box center [110, 309] width 149 height 16
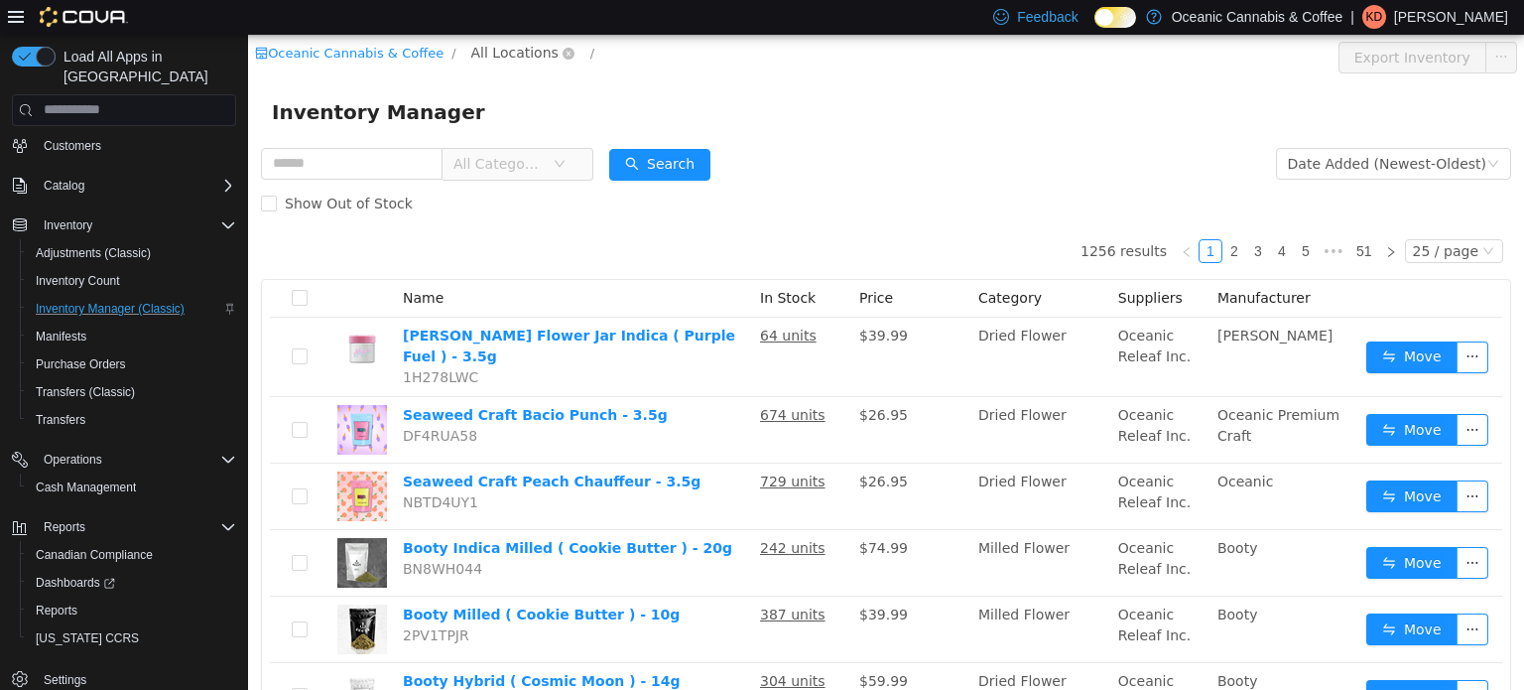
click at [491, 50] on span "All Locations" at bounding box center [514, 52] width 87 height 22
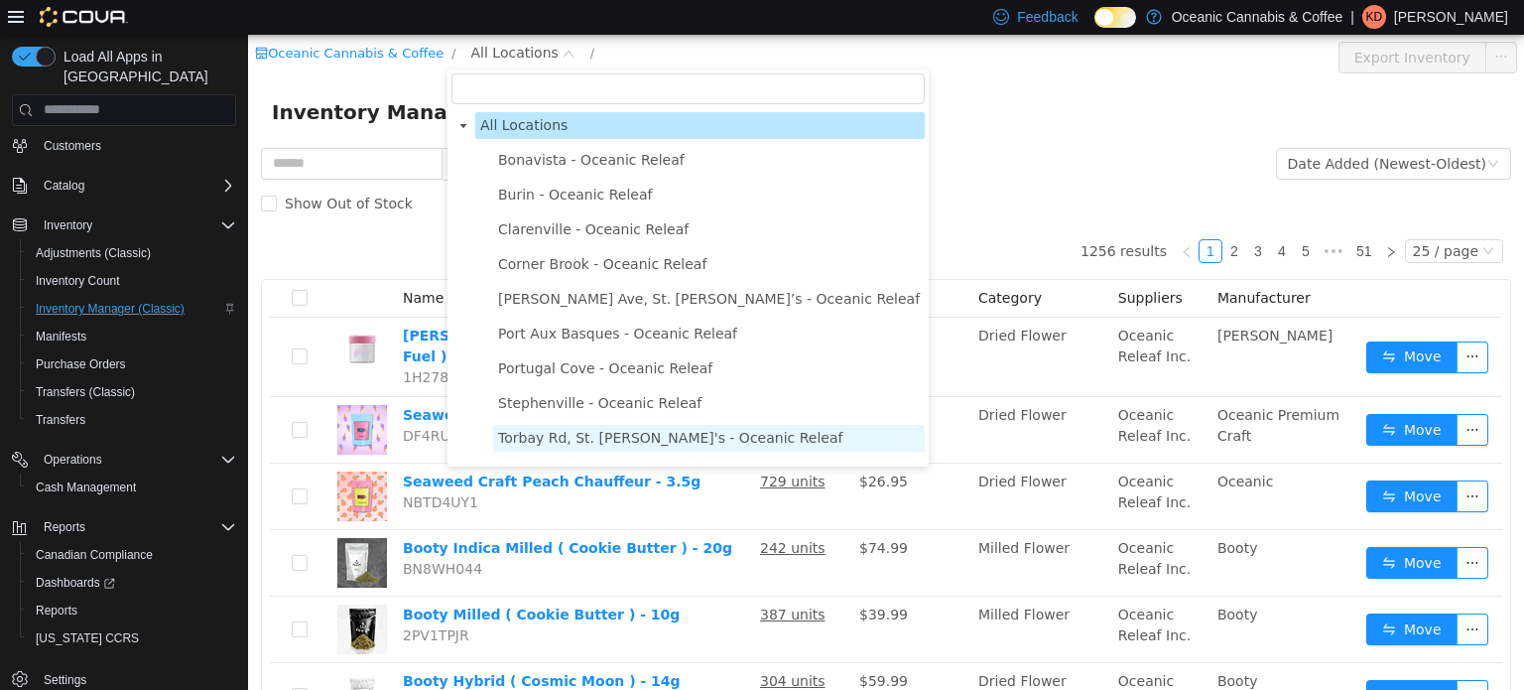
click at [619, 439] on span "Torbay Rd, St. [PERSON_NAME]'s - Oceanic Releaf" at bounding box center [670, 437] width 344 height 16
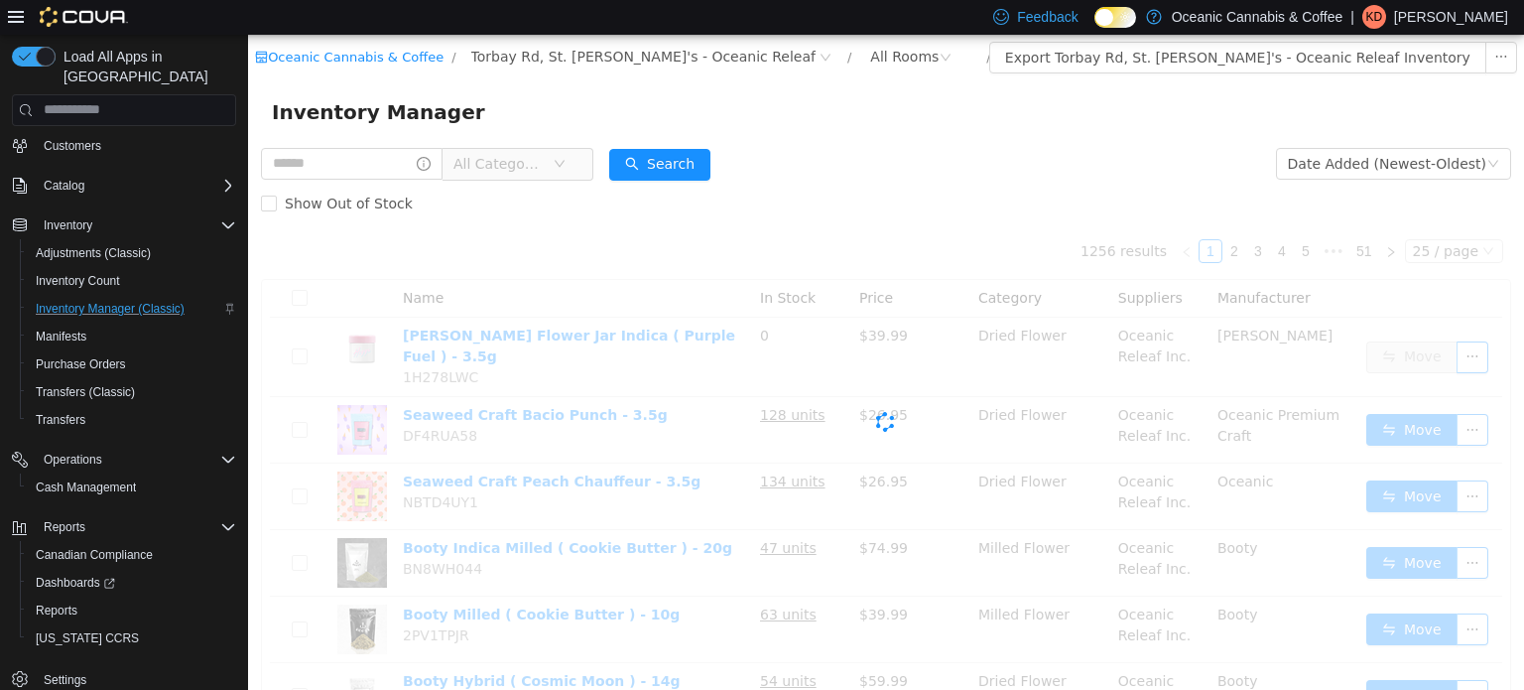
click at [925, 130] on div "Inventory Manager" at bounding box center [886, 111] width 1276 height 64
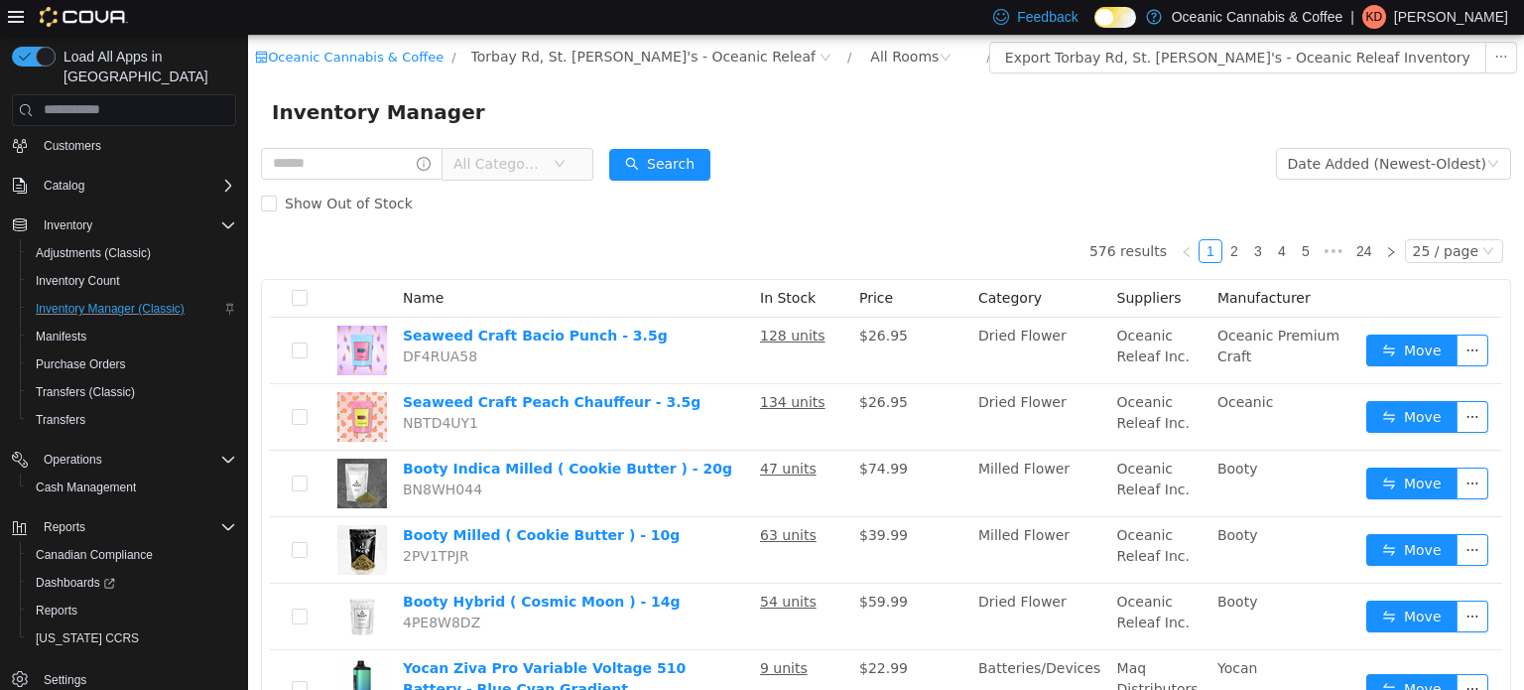
click at [1009, 145] on form "All Categories Date Added (Newest-Oldest) Search Show Out of Stock" at bounding box center [886, 182] width 1250 height 79
click at [1182, 64] on button "Export Torbay Rd, St. [PERSON_NAME]'s - Oceanic Releaf Inventory" at bounding box center [1237, 57] width 497 height 32
